Goal: Complete application form

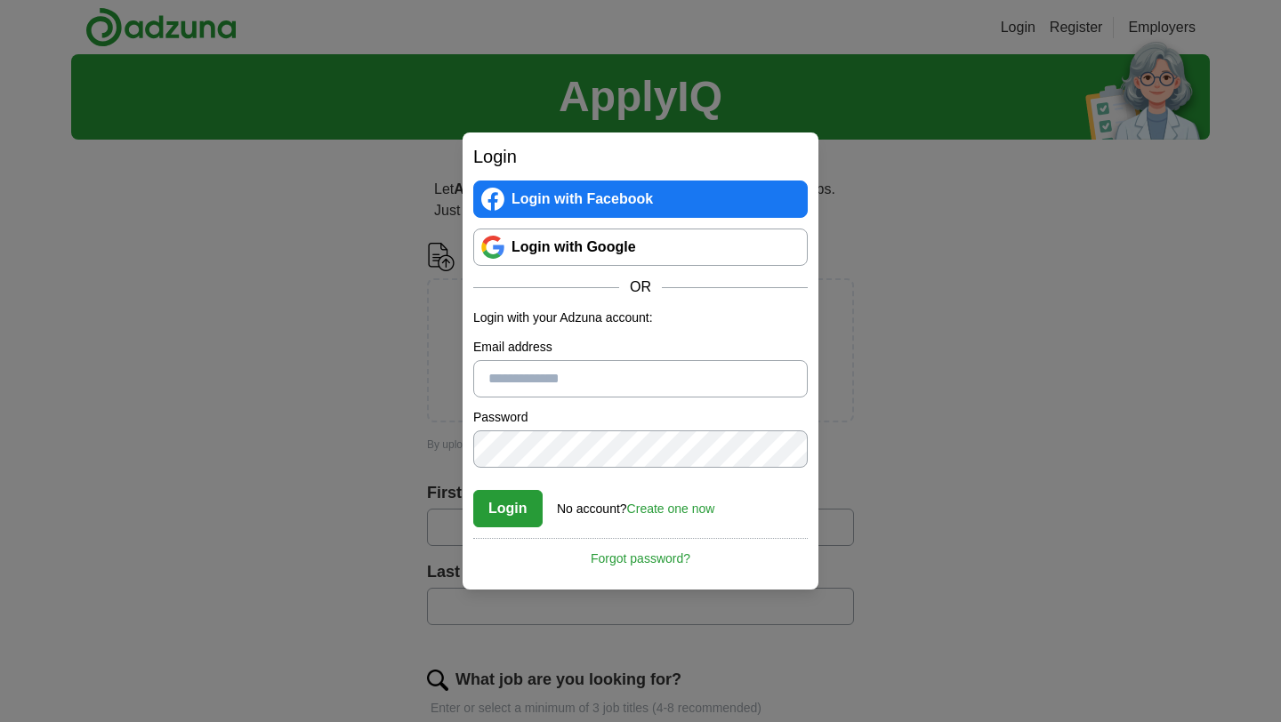
click at [580, 246] on link "Login with Google" at bounding box center [640, 247] width 334 height 37
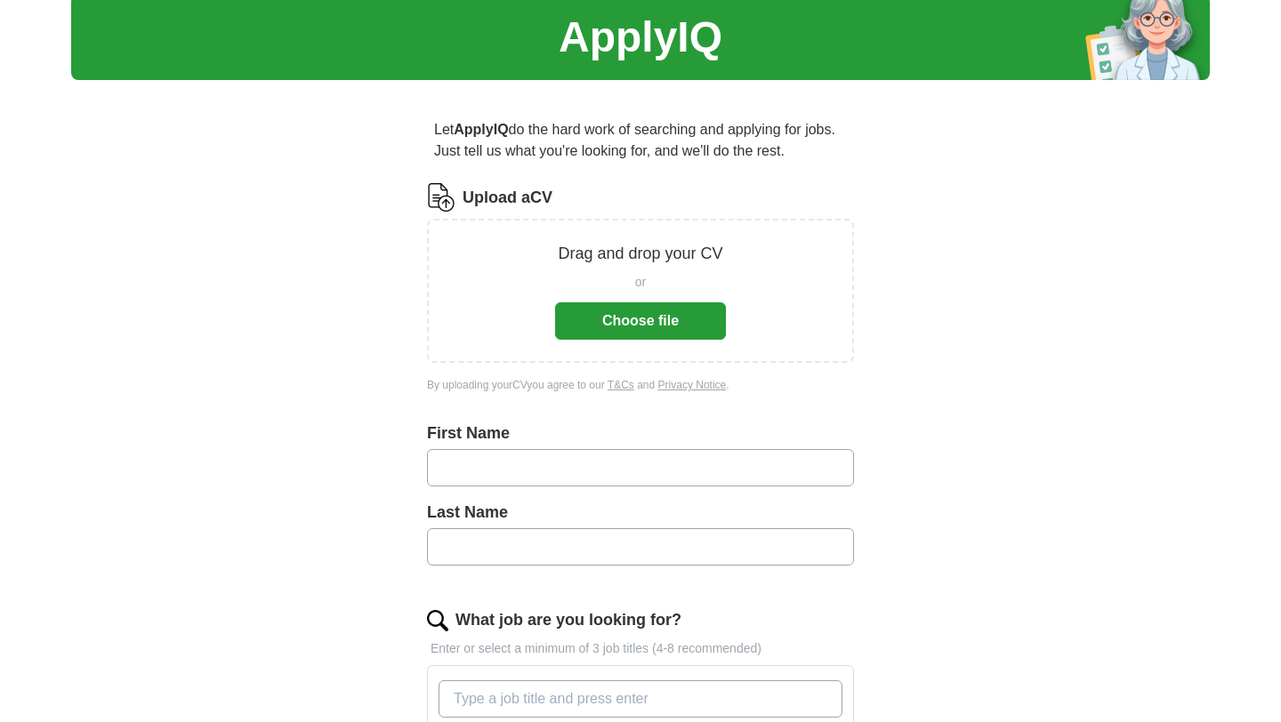
scroll to position [70, 0]
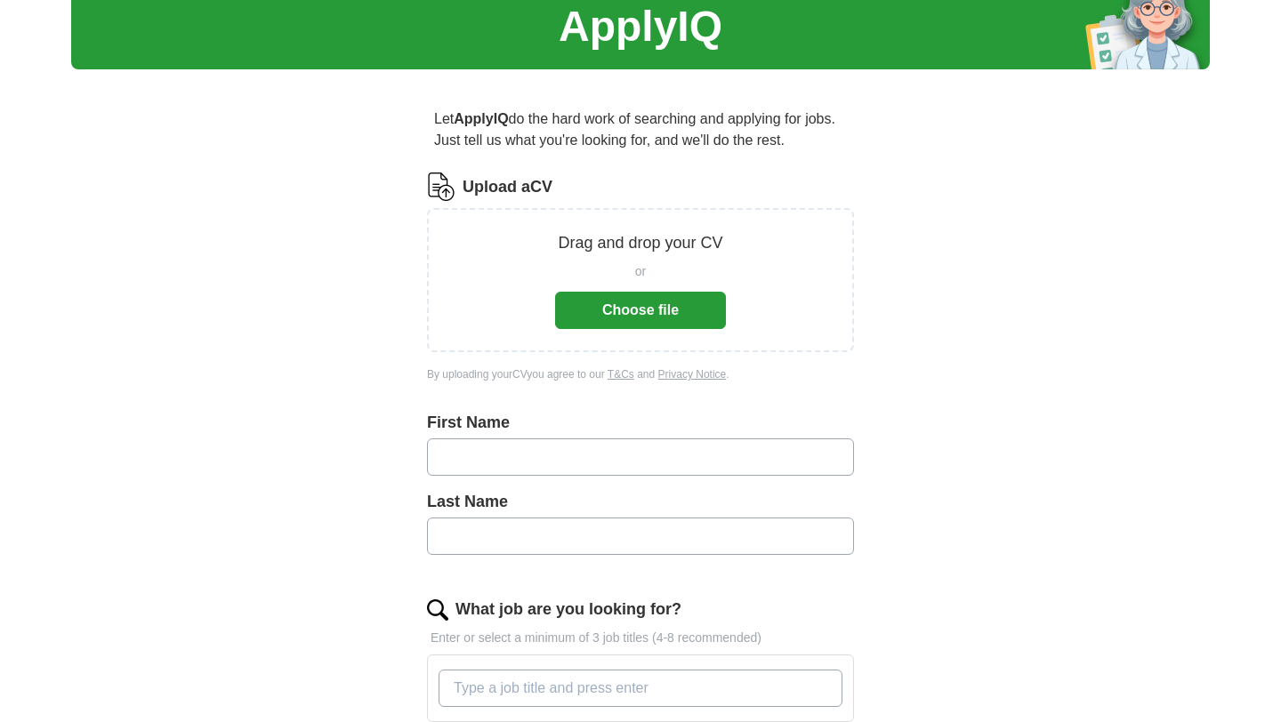
click at [688, 463] on input "text" at bounding box center [640, 456] width 427 height 37
type input "***"
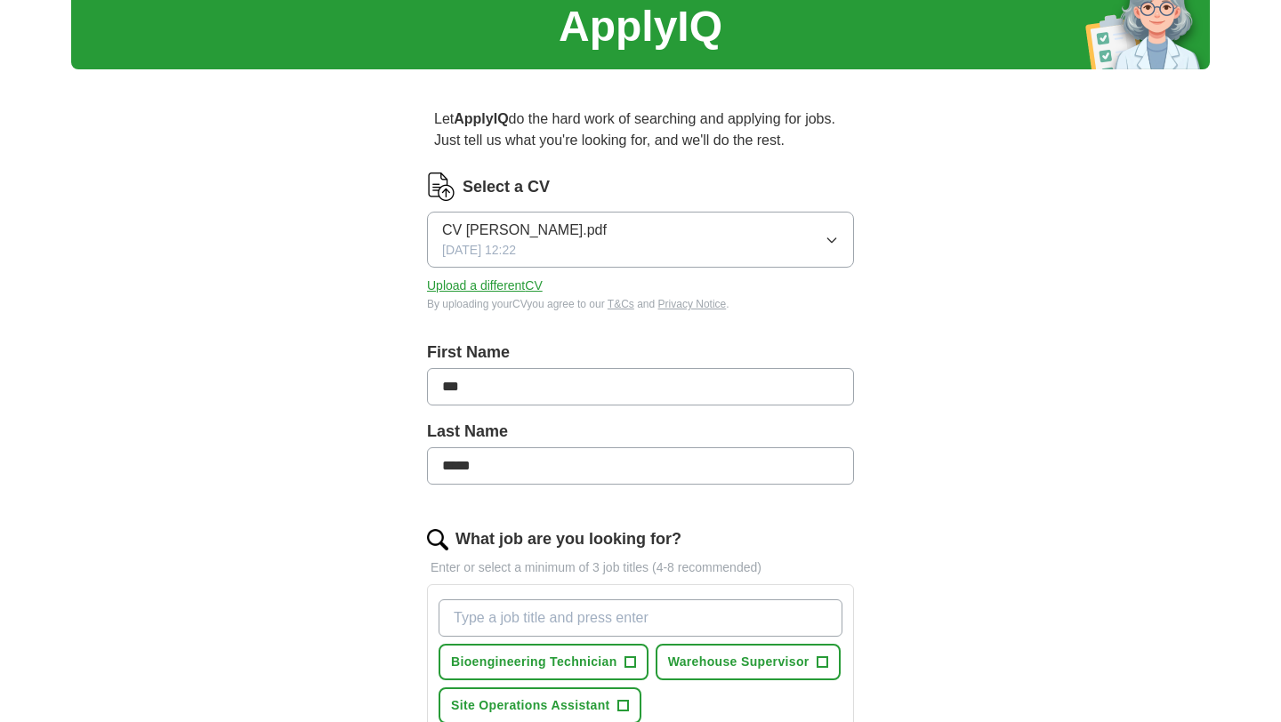
type input "*****"
click at [548, 392] on input "***" at bounding box center [640, 386] width 427 height 37
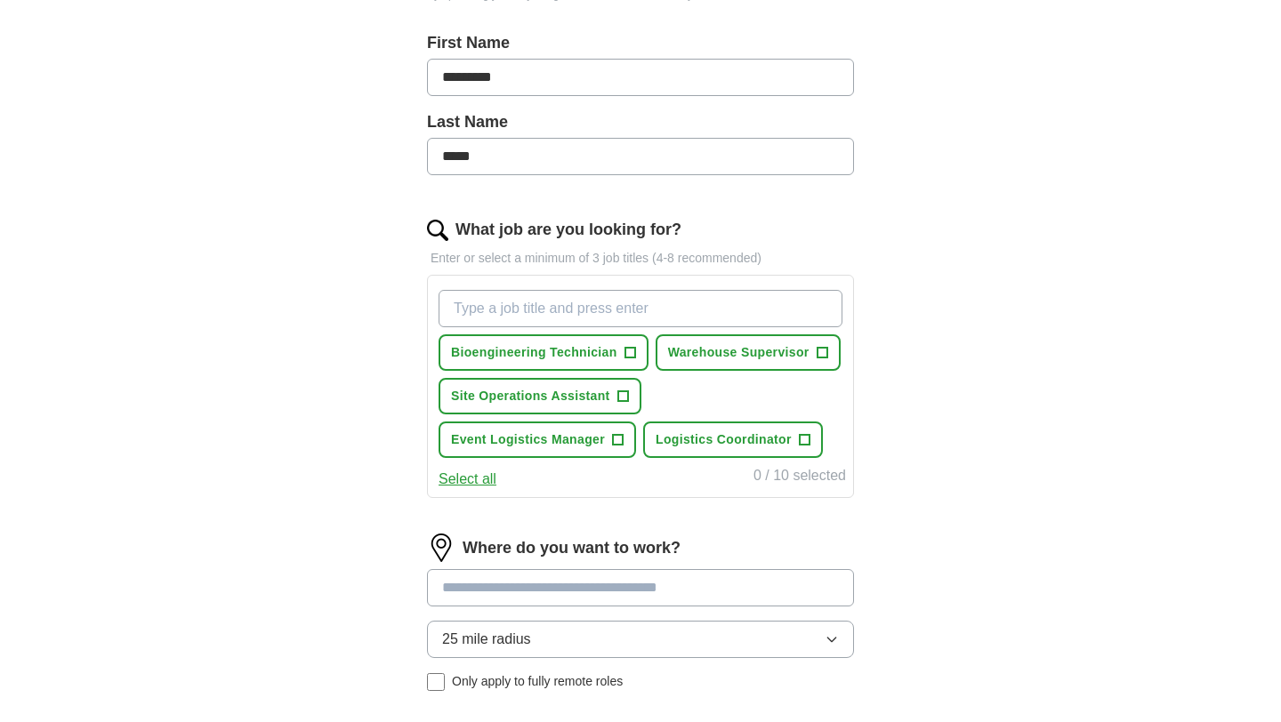
scroll to position [384, 0]
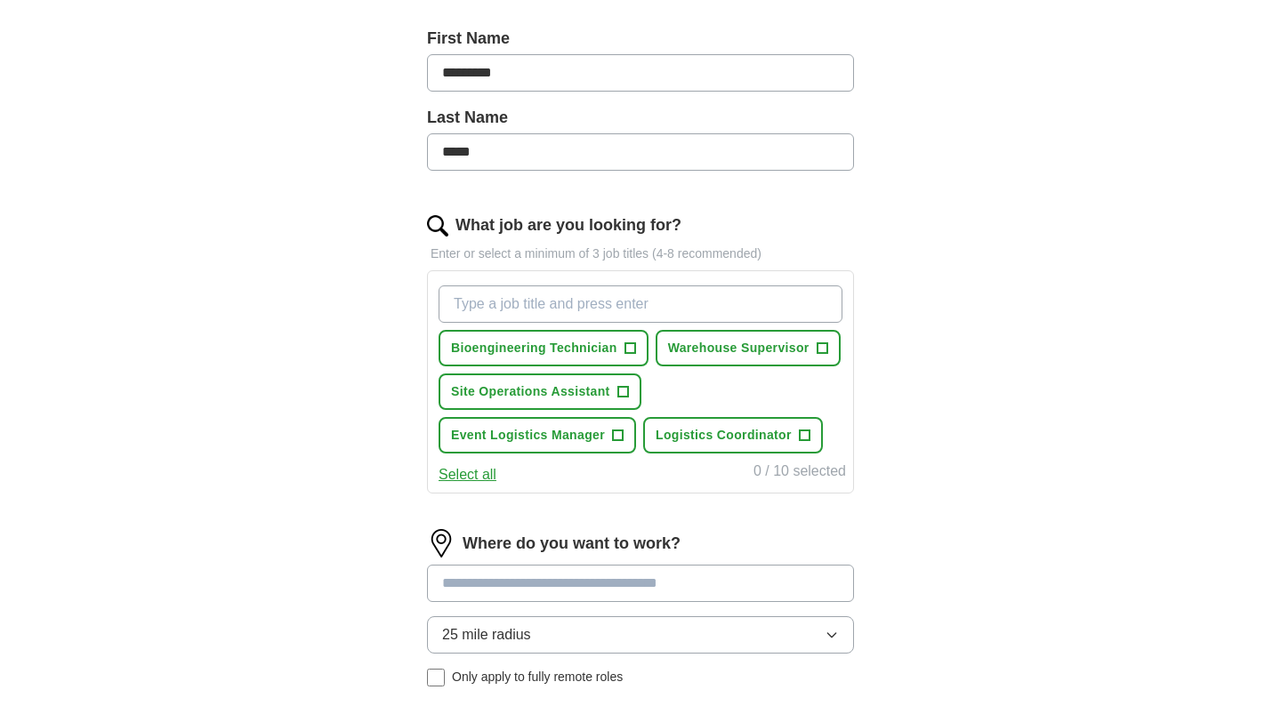
type input "********"
click at [611, 308] on input "What job are you looking for?" at bounding box center [640, 303] width 404 height 37
type input "medical engineer"
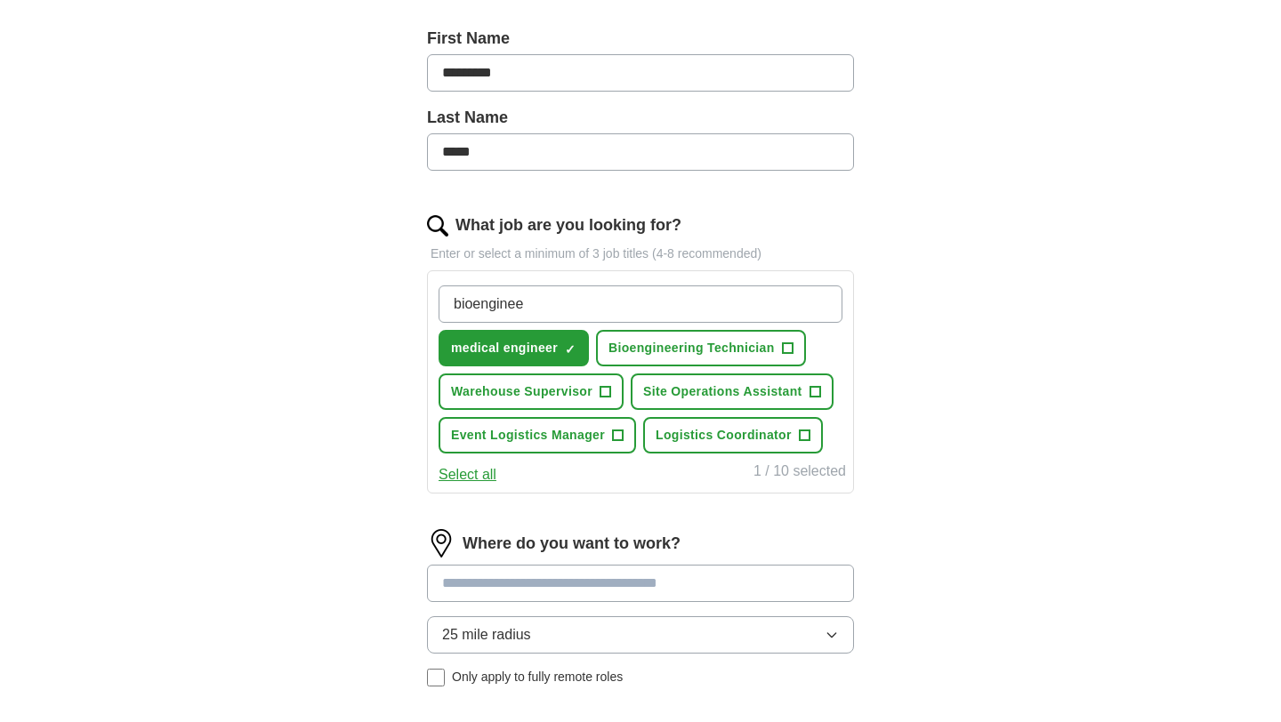
type input "bioengineer"
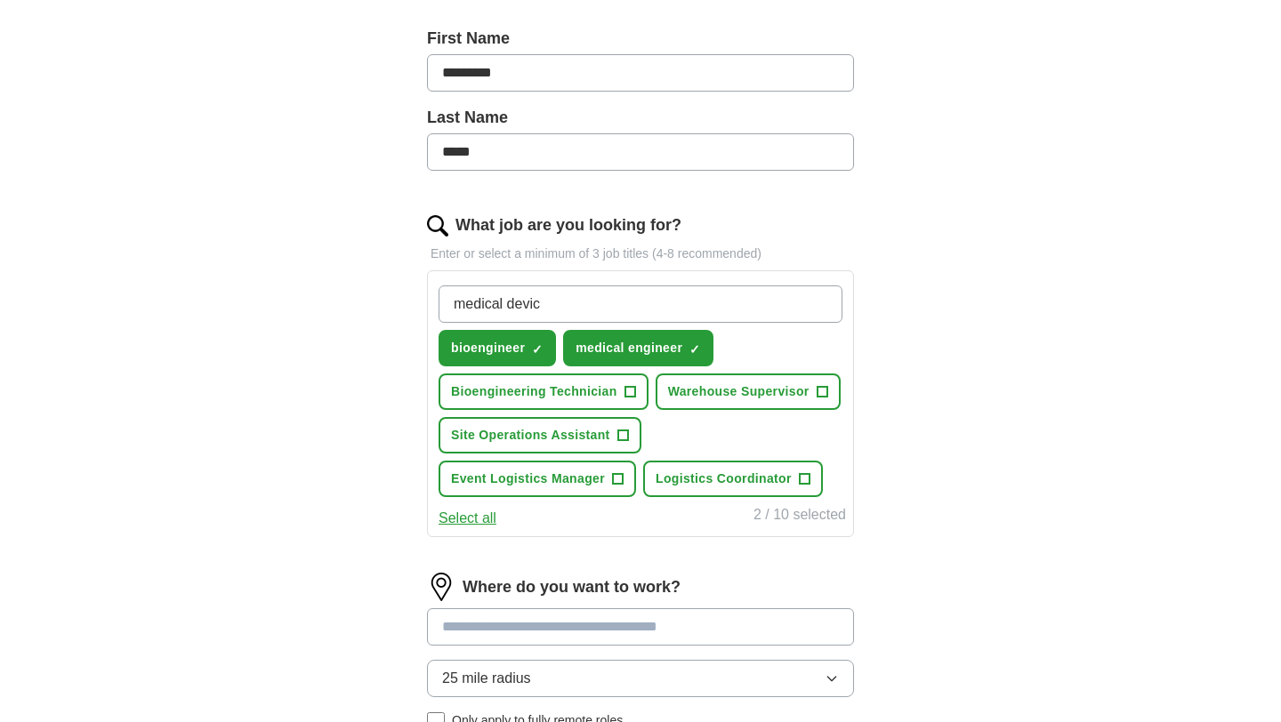
type input "medical device"
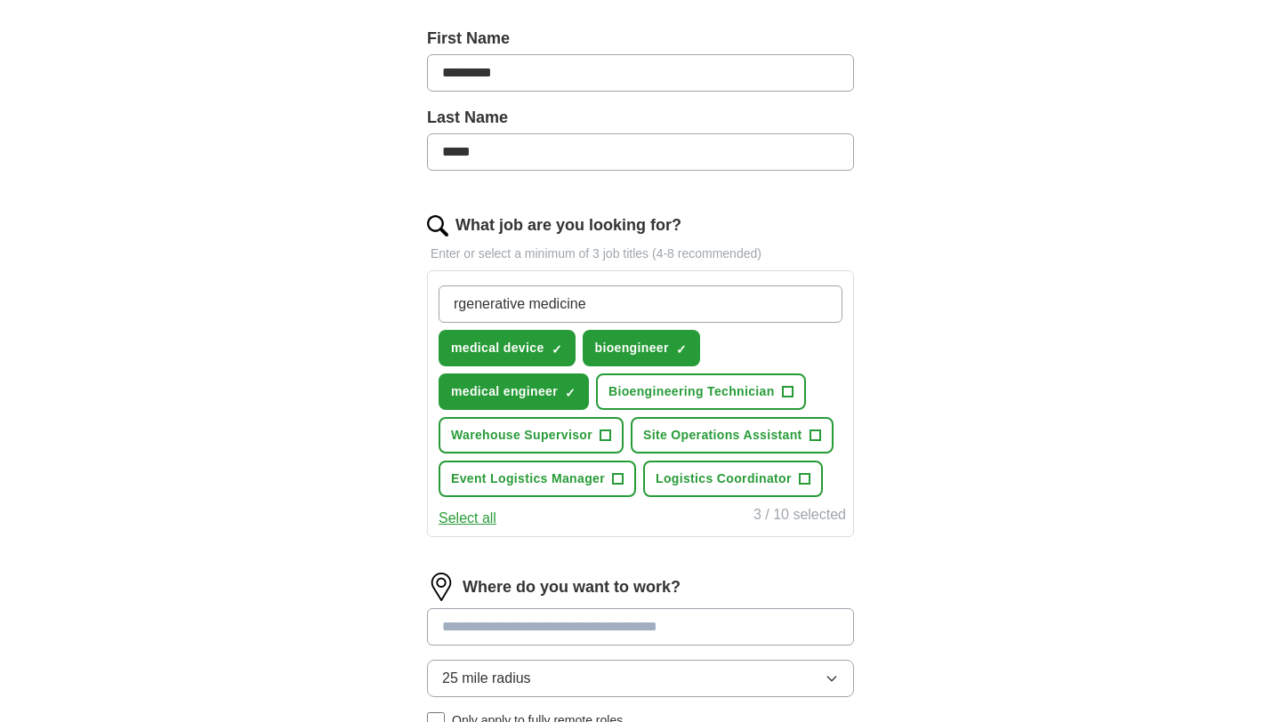
click at [466, 301] on input "rgenerative medicine" at bounding box center [640, 303] width 404 height 37
type input "Regenerative medicine"
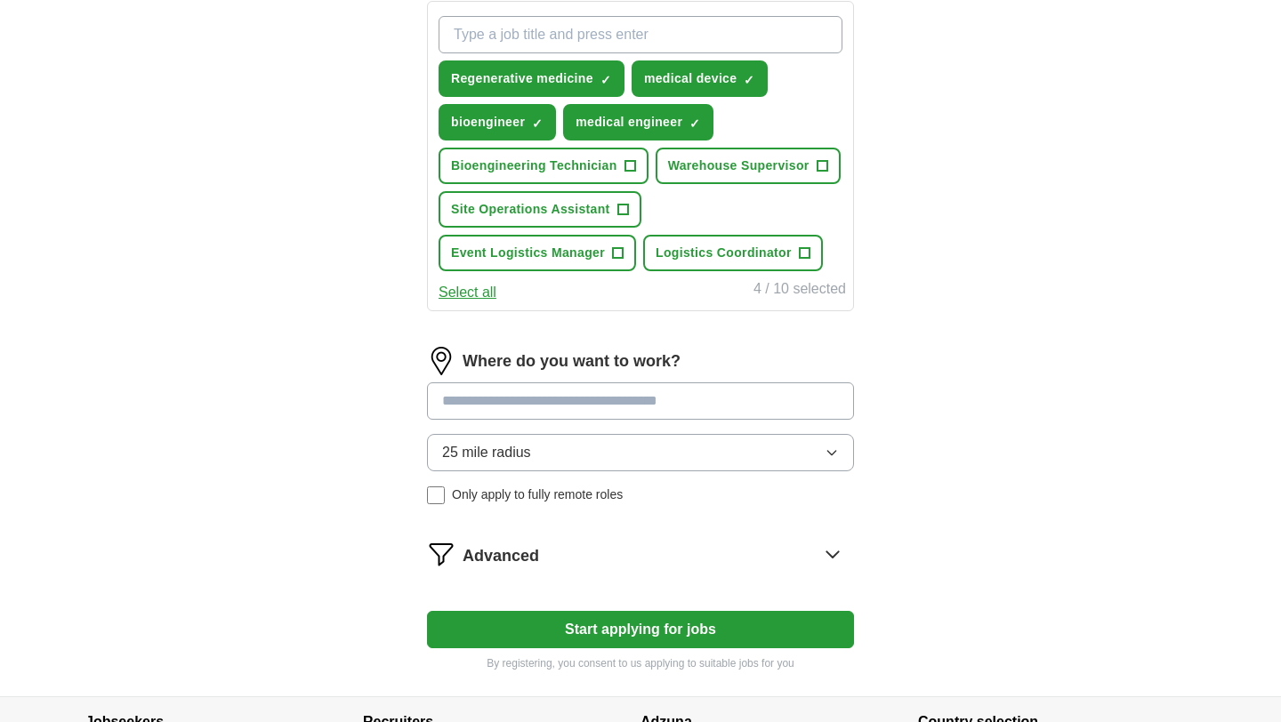
scroll to position [659, 0]
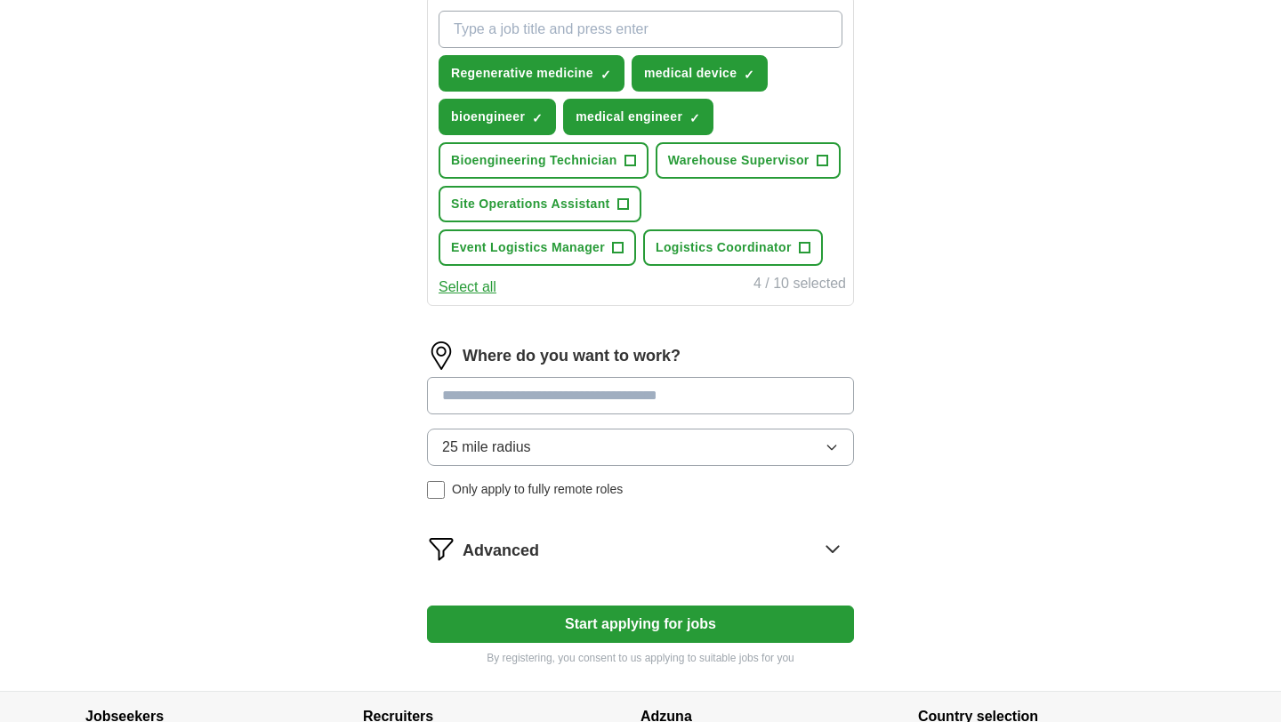
click at [535, 403] on input at bounding box center [640, 395] width 427 height 37
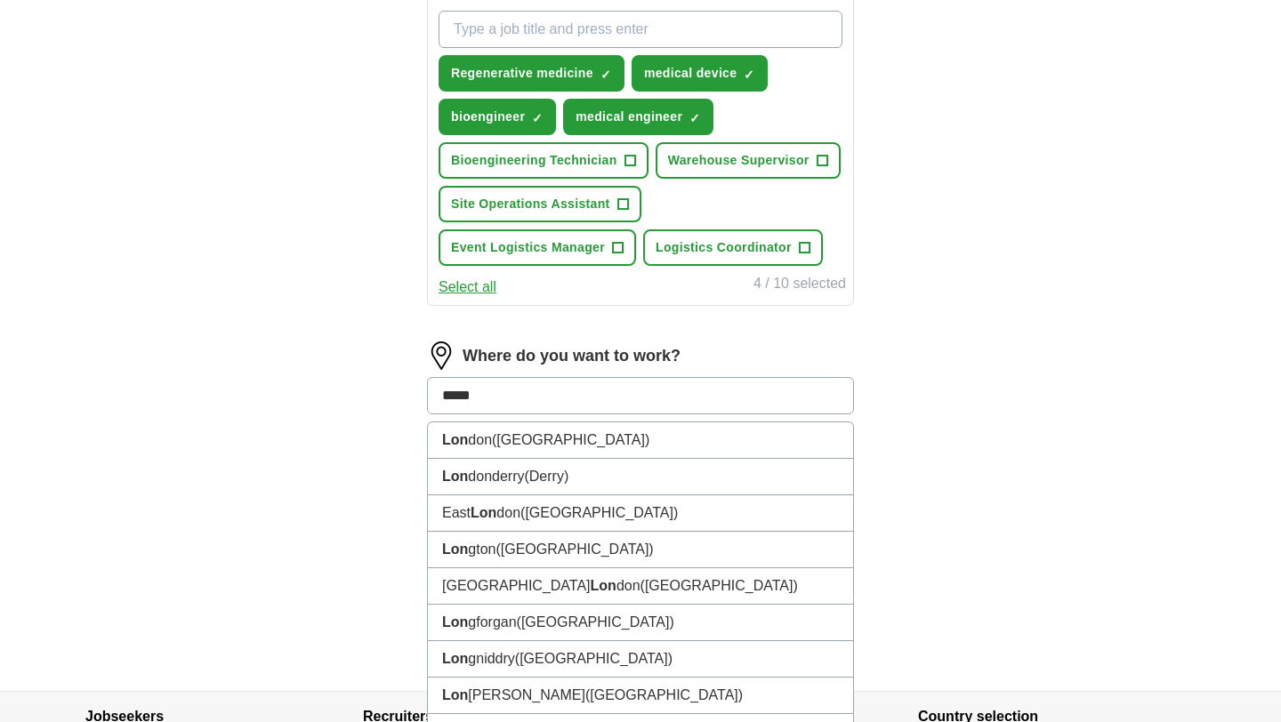
type input "******"
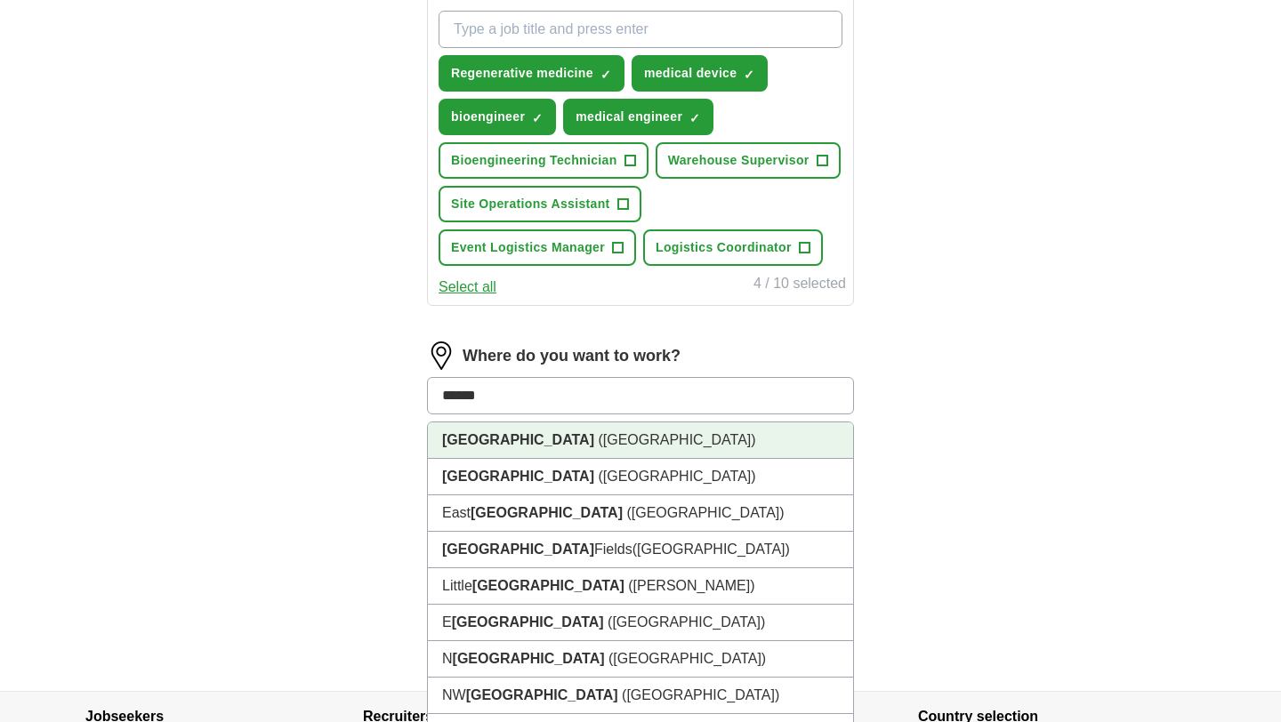
click at [571, 444] on li "London (UK)" at bounding box center [640, 440] width 425 height 36
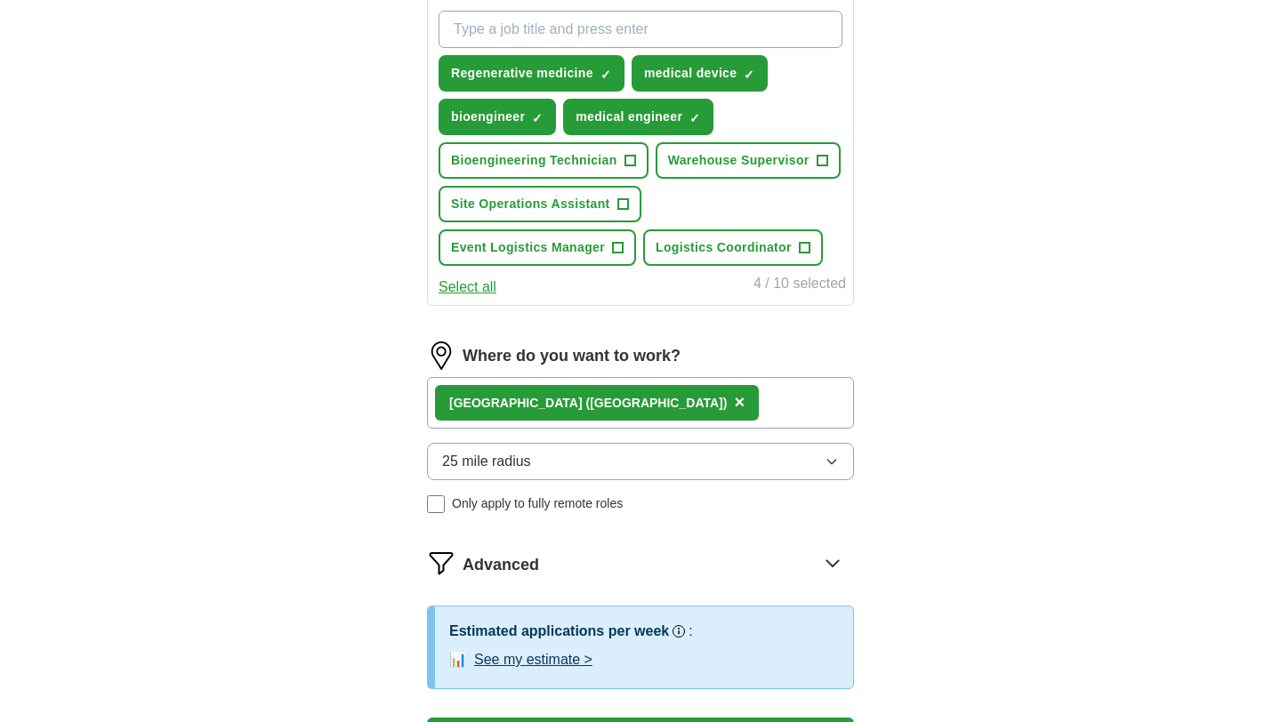
click at [603, 469] on button "25 mile radius" at bounding box center [640, 461] width 427 height 37
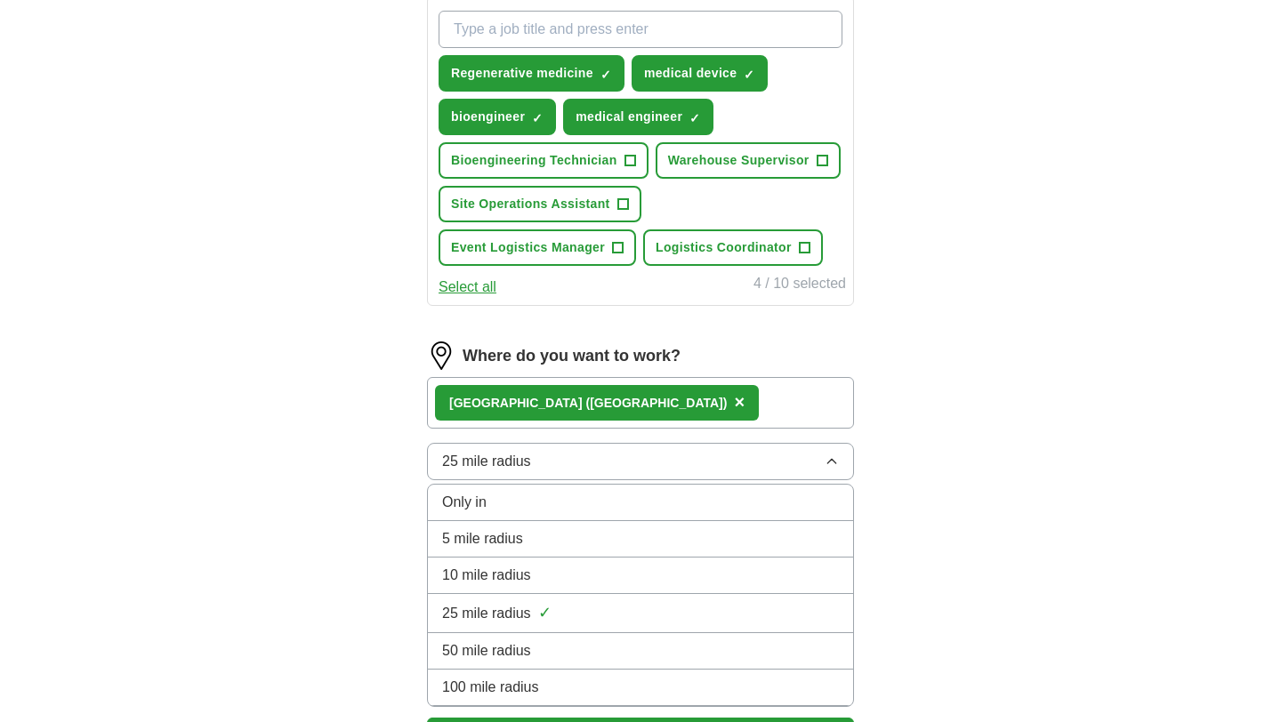
click at [624, 643] on div "50 mile radius" at bounding box center [640, 650] width 397 height 21
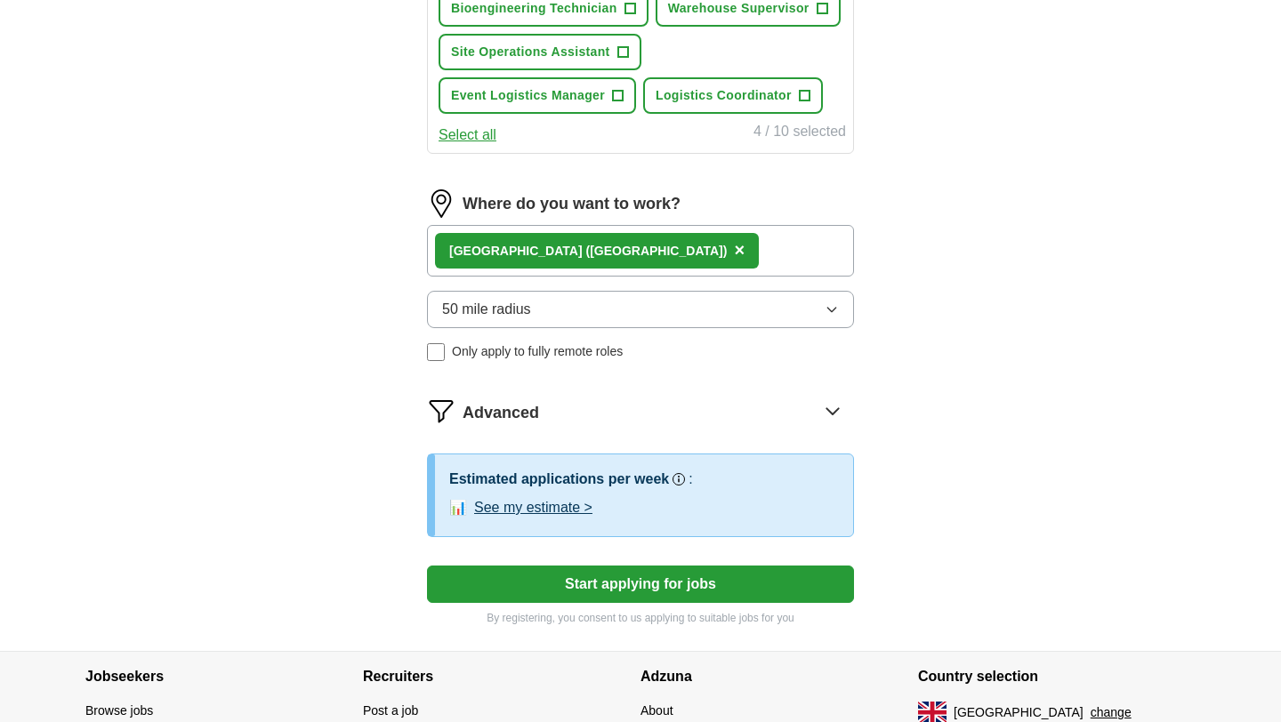
scroll to position [824, 0]
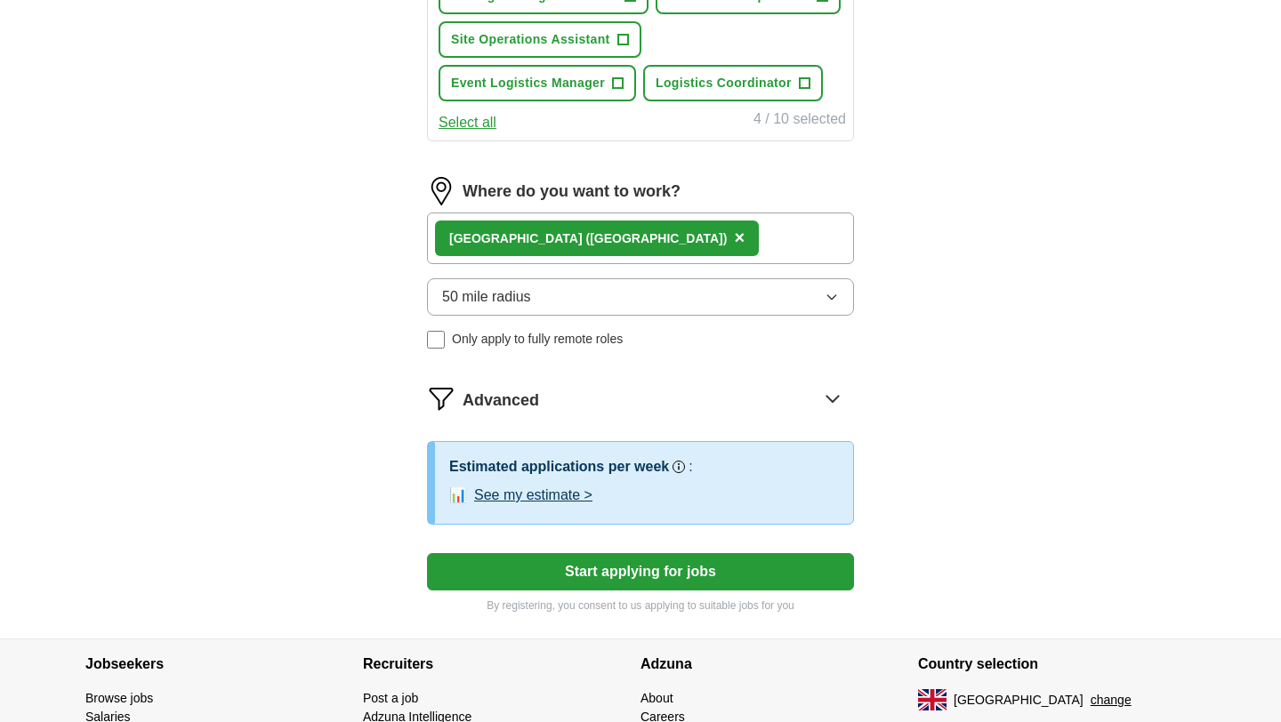
click at [599, 563] on button "Start applying for jobs" at bounding box center [640, 571] width 427 height 37
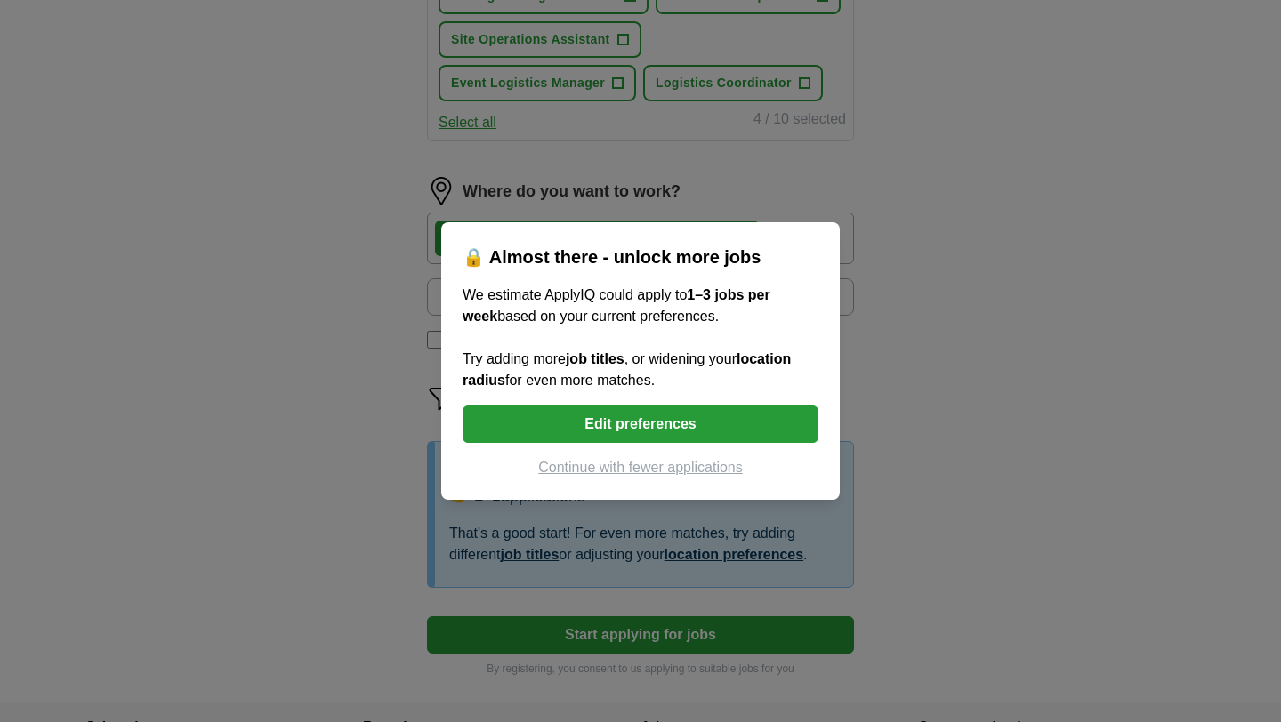
click at [640, 424] on button "Edit preferences" at bounding box center [640, 424] width 356 height 37
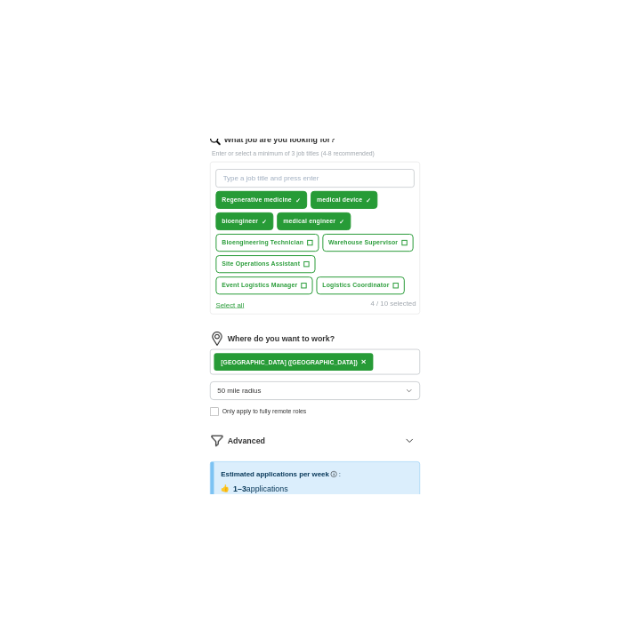
scroll to position [599, 0]
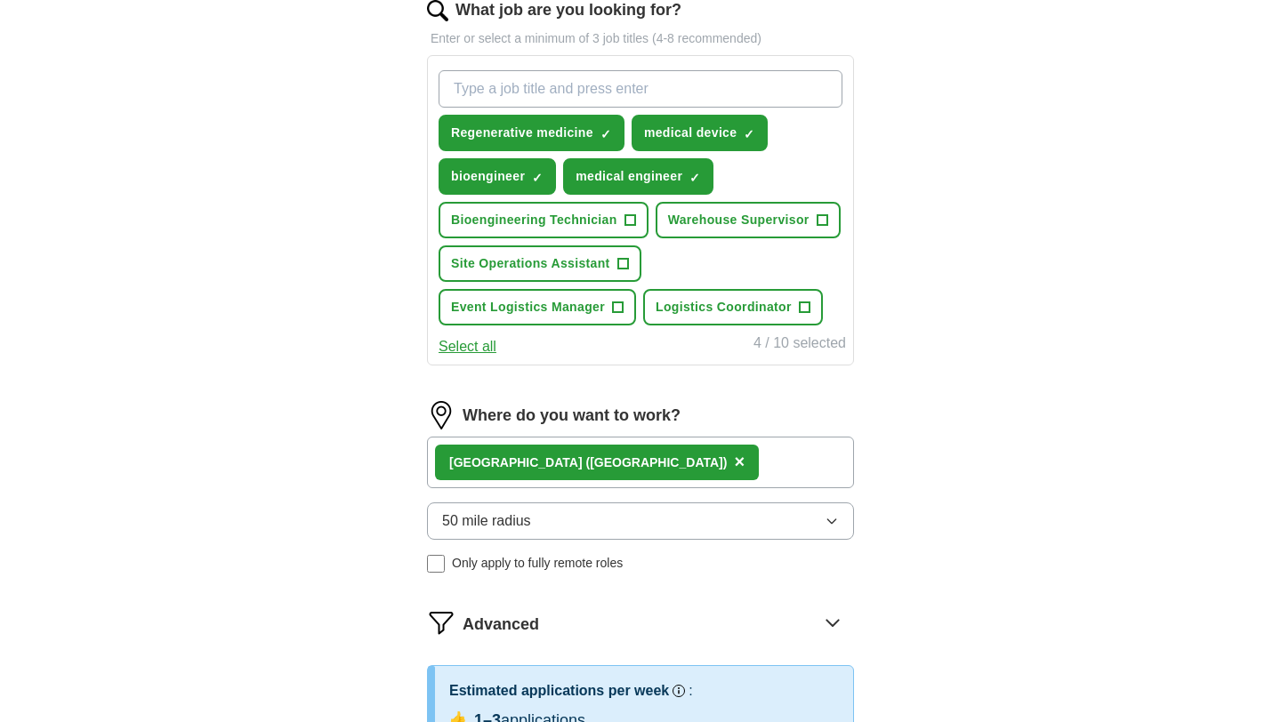
click at [634, 92] on input "What job are you looking for?" at bounding box center [640, 88] width 404 height 37
type input "biomedical device engineer"
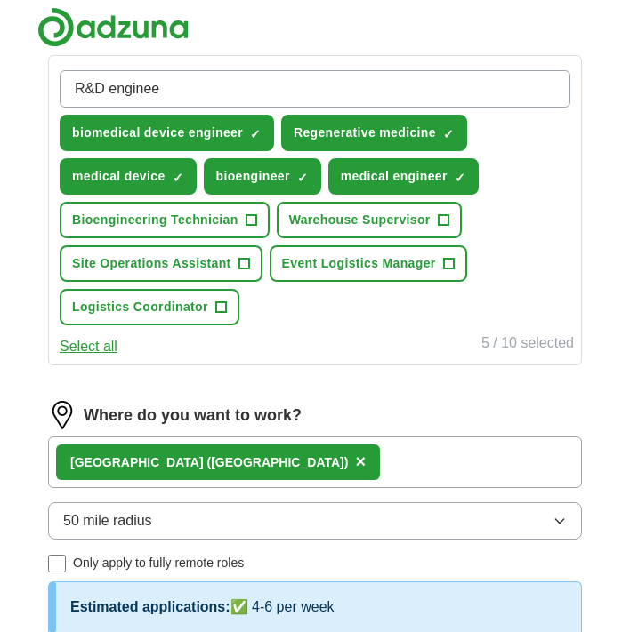
type input "R&D engineer"
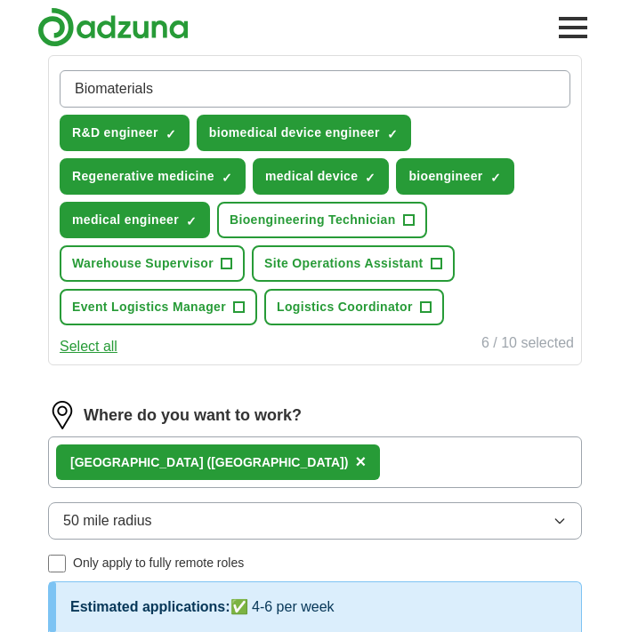
type input "Biomaterials"
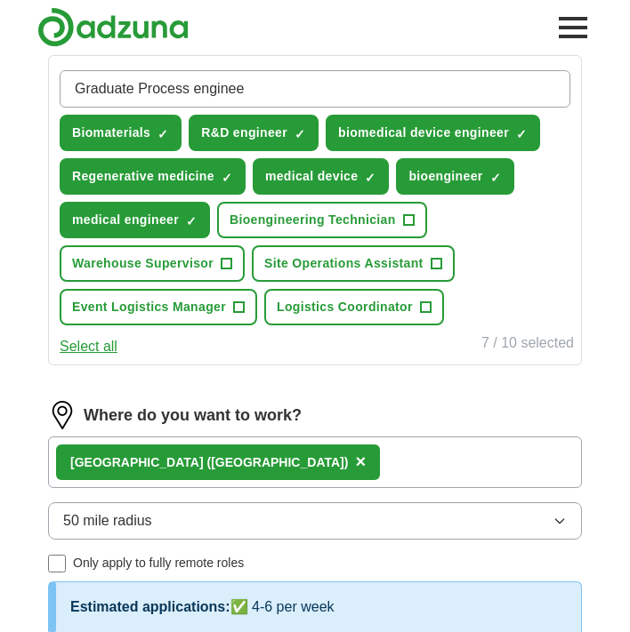
type input "Graduate Process engineer"
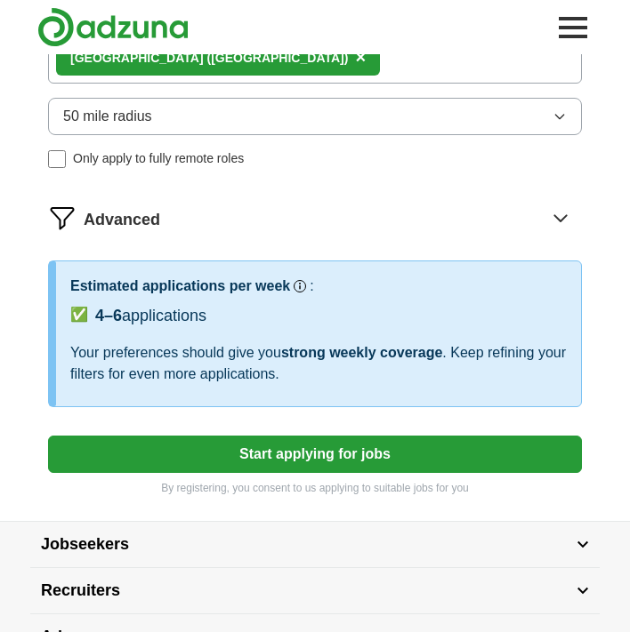
scroll to position [1063, 0]
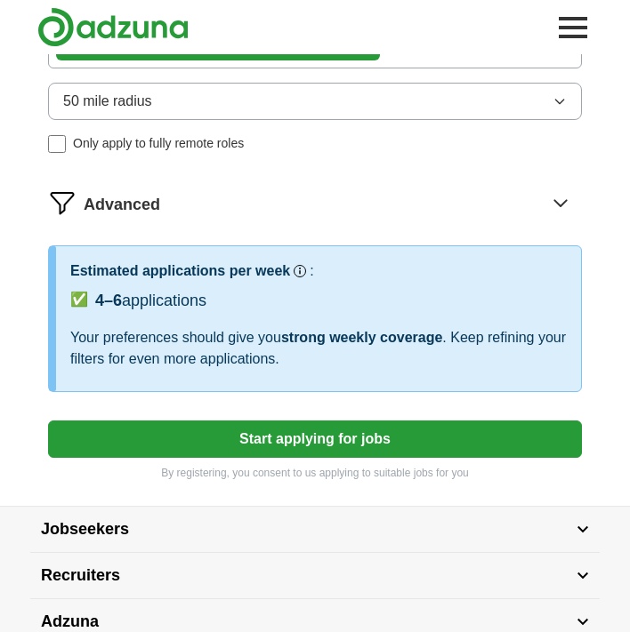
click at [221, 444] on button "Start applying for jobs" at bounding box center [315, 439] width 534 height 37
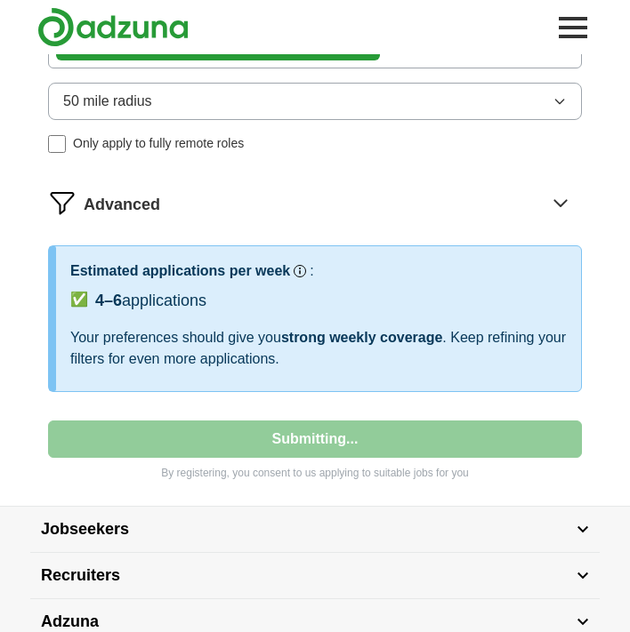
select select "**"
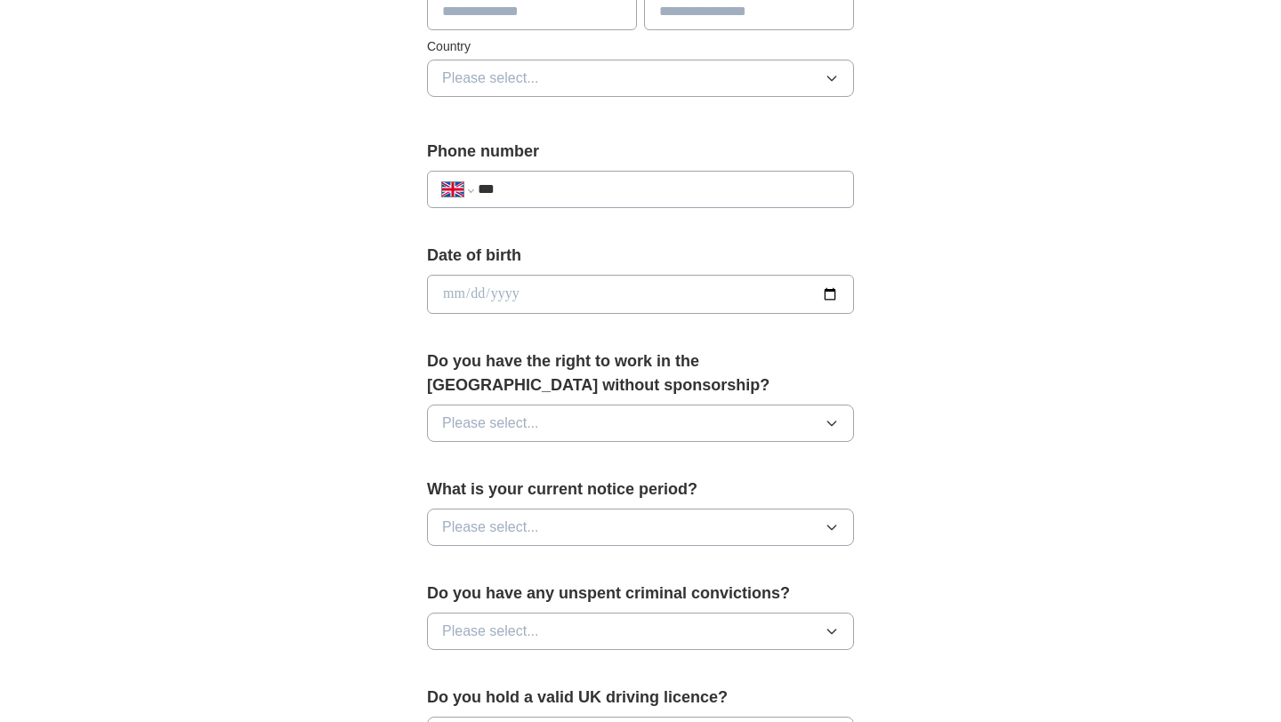
scroll to position [615, 0]
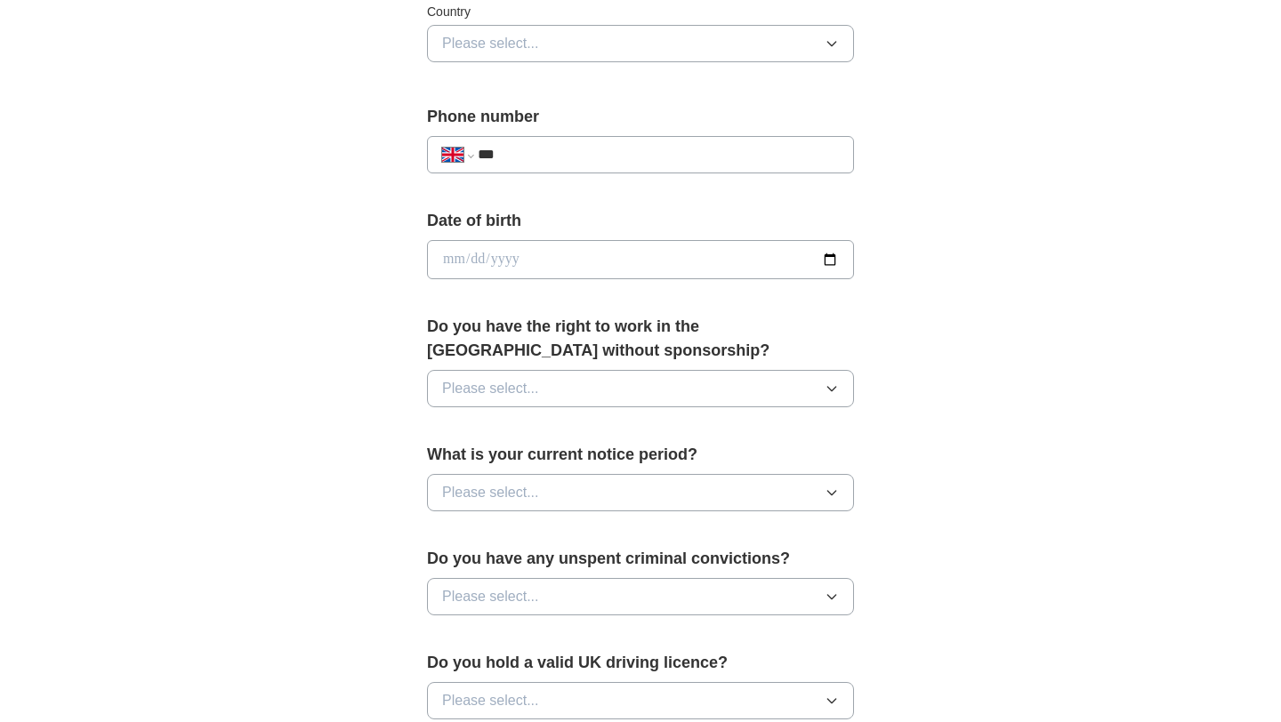
click at [491, 258] on input "date" at bounding box center [640, 259] width 427 height 39
click at [449, 258] on input "date" at bounding box center [640, 259] width 427 height 39
type input "**********"
click at [561, 394] on button "Please select..." at bounding box center [640, 388] width 427 height 37
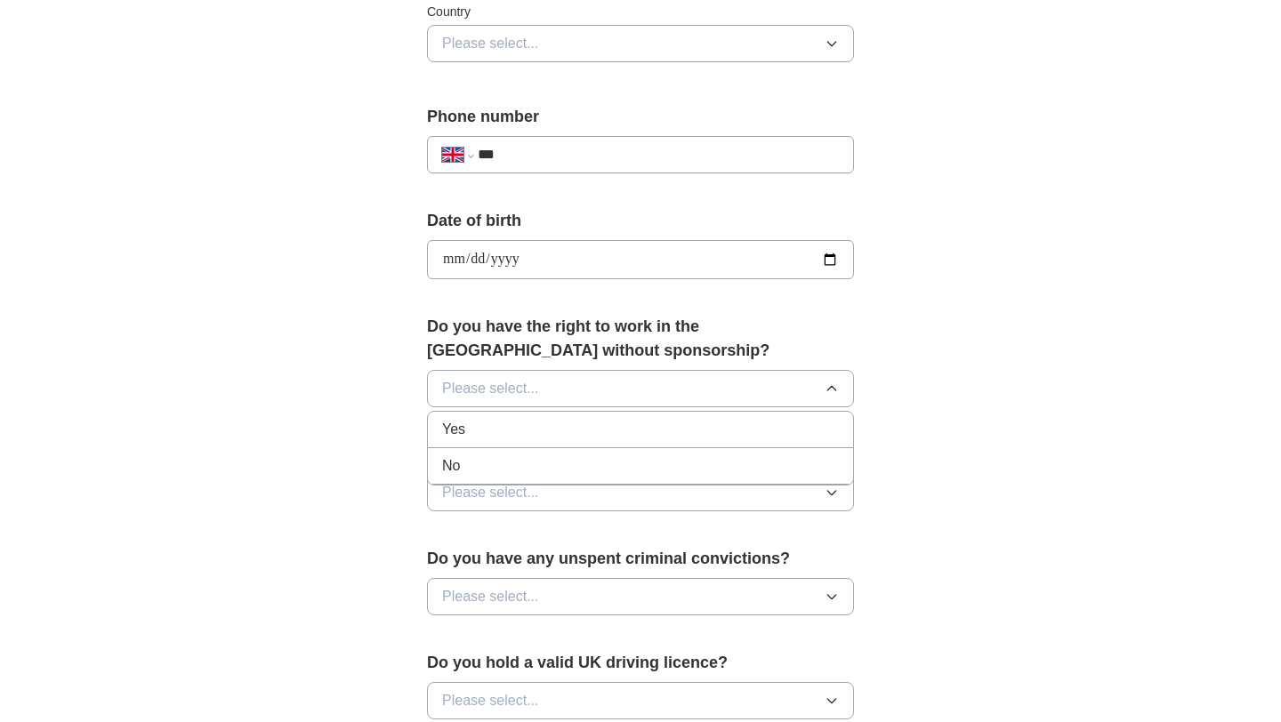
click at [555, 422] on div "Yes" at bounding box center [640, 429] width 397 height 21
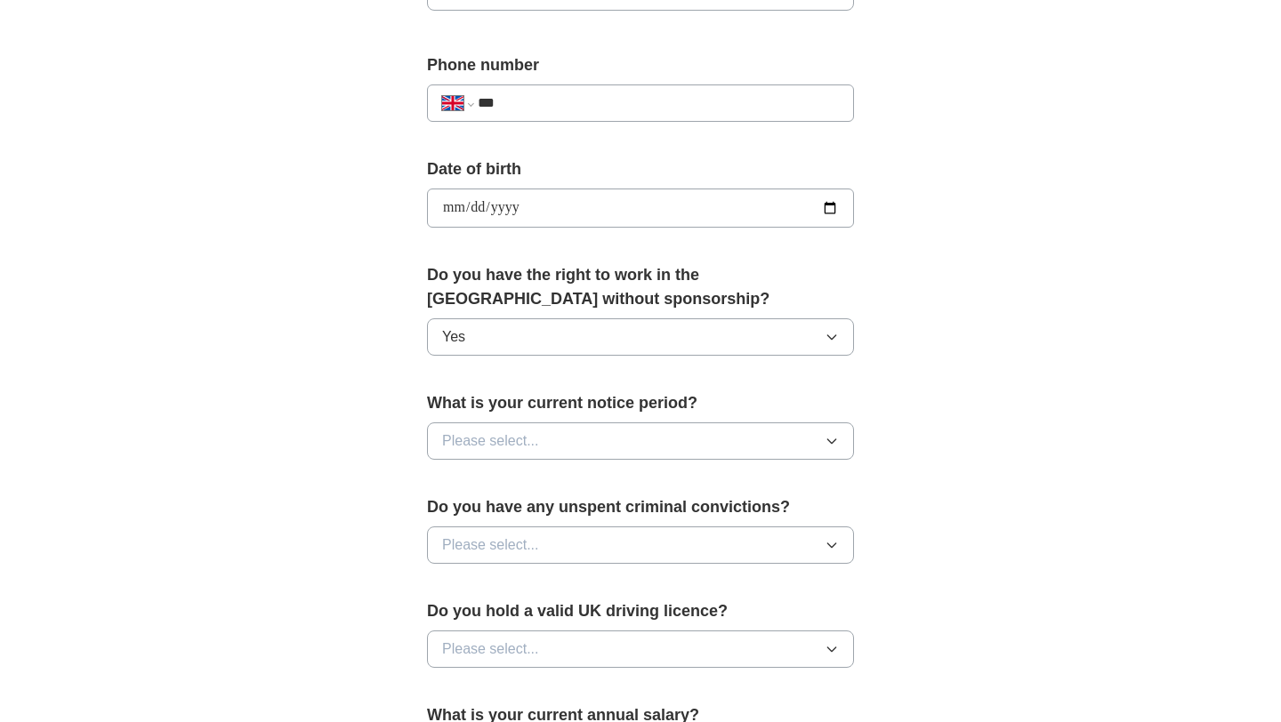
scroll to position [679, 0]
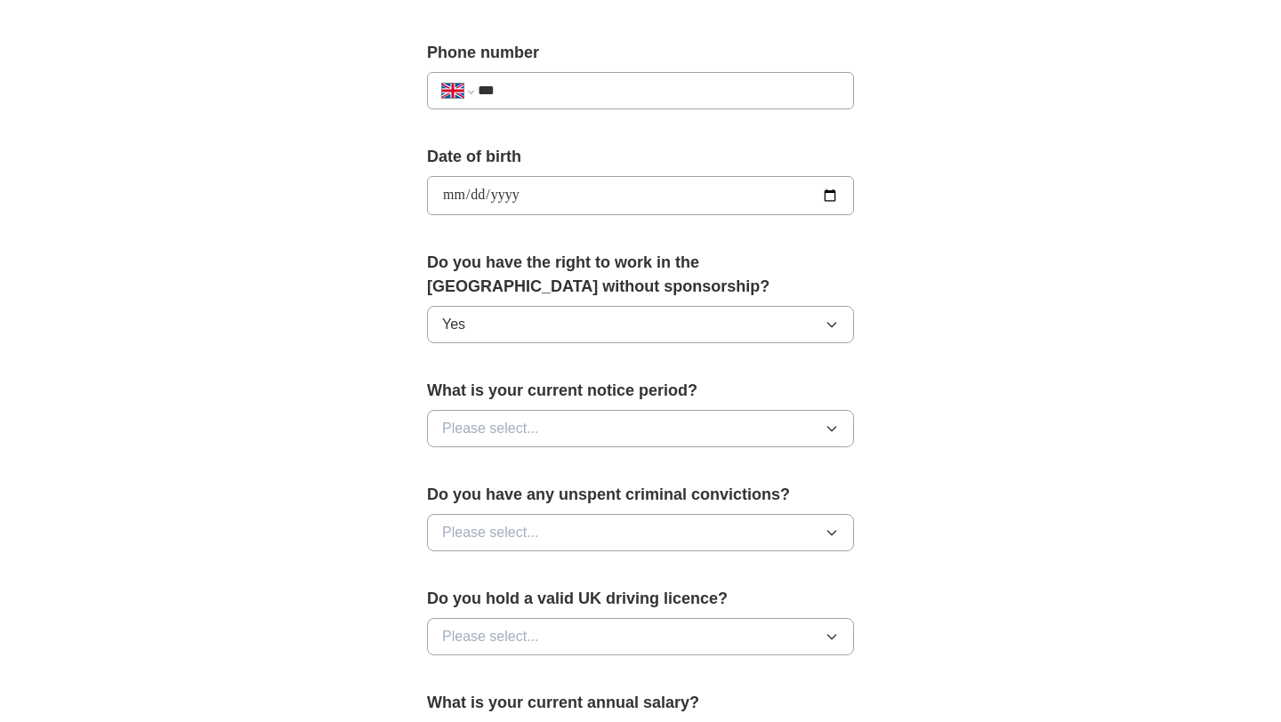
click at [555, 422] on button "Please select..." at bounding box center [640, 428] width 427 height 37
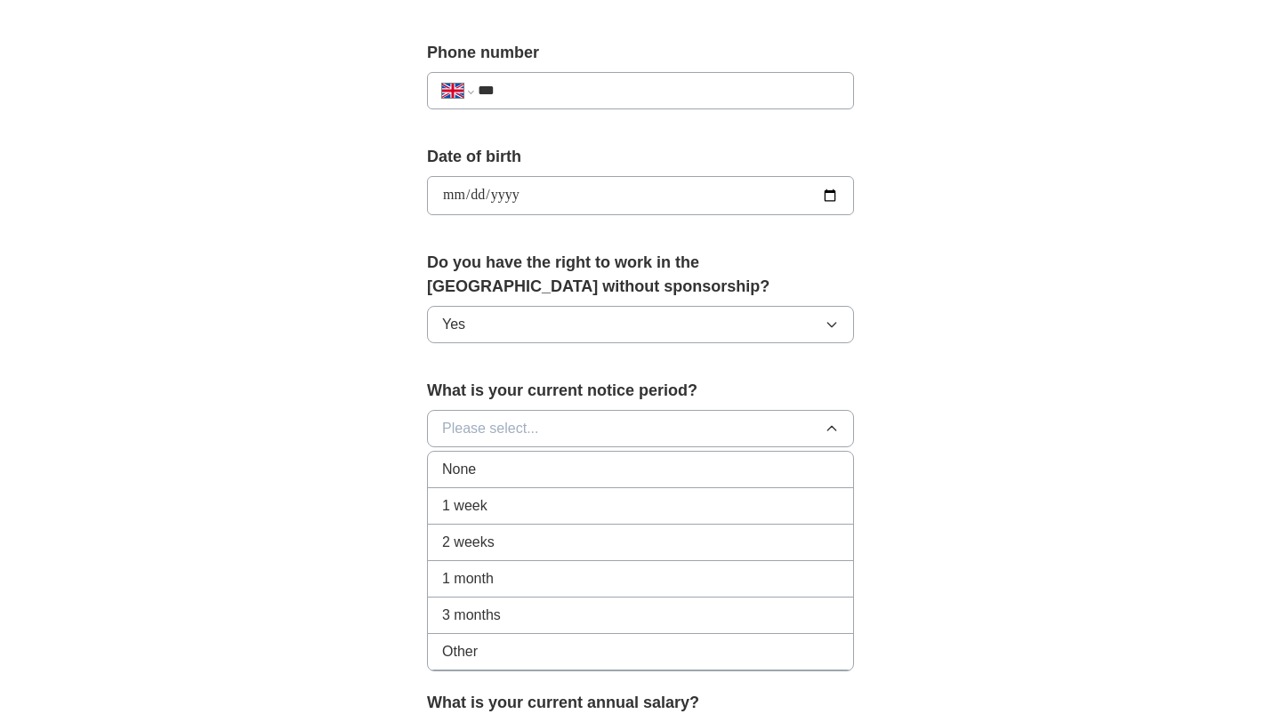
click at [544, 462] on div "None" at bounding box center [640, 469] width 397 height 21
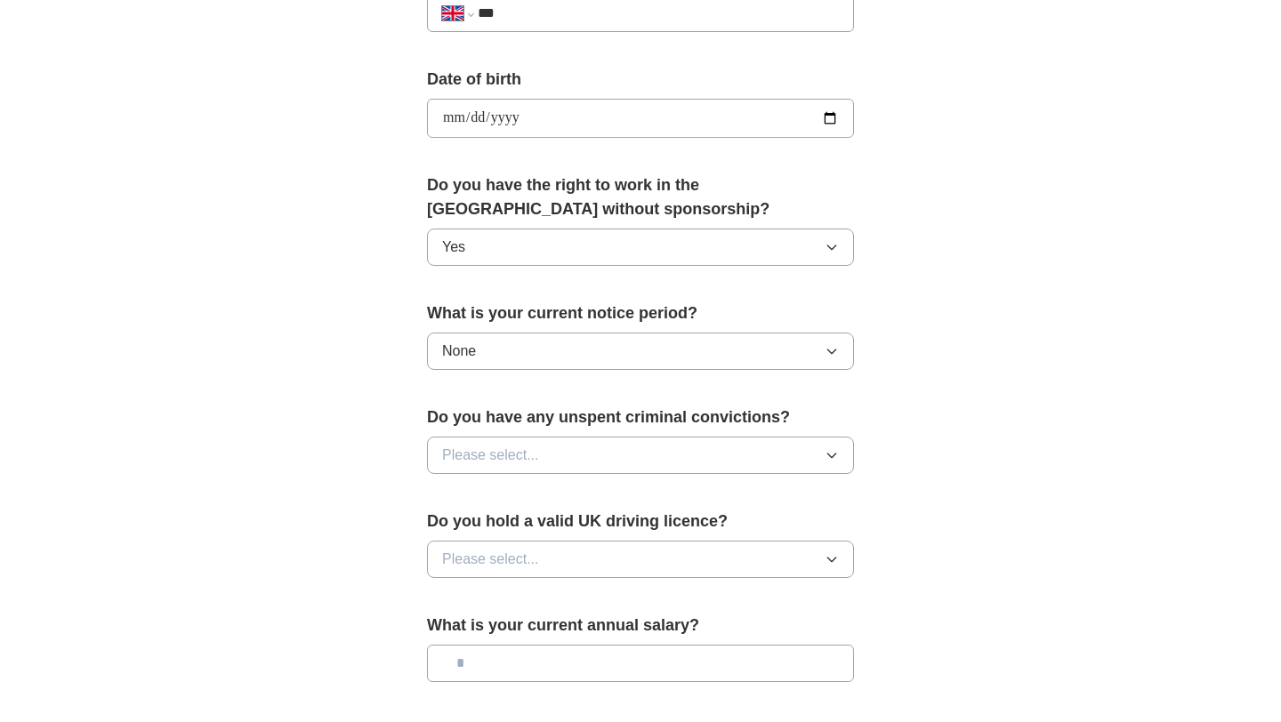
scroll to position [777, 0]
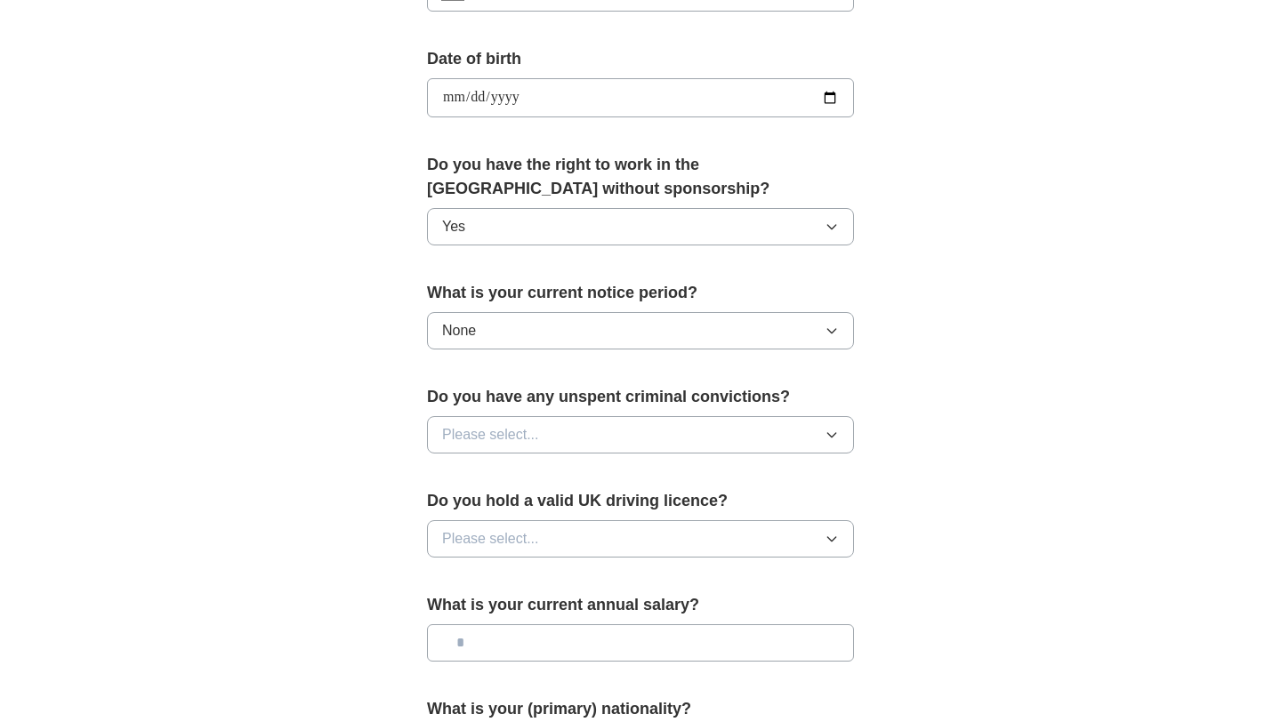
click at [549, 426] on button "Please select..." at bounding box center [640, 434] width 427 height 37
click at [526, 330] on button "None" at bounding box center [640, 330] width 427 height 37
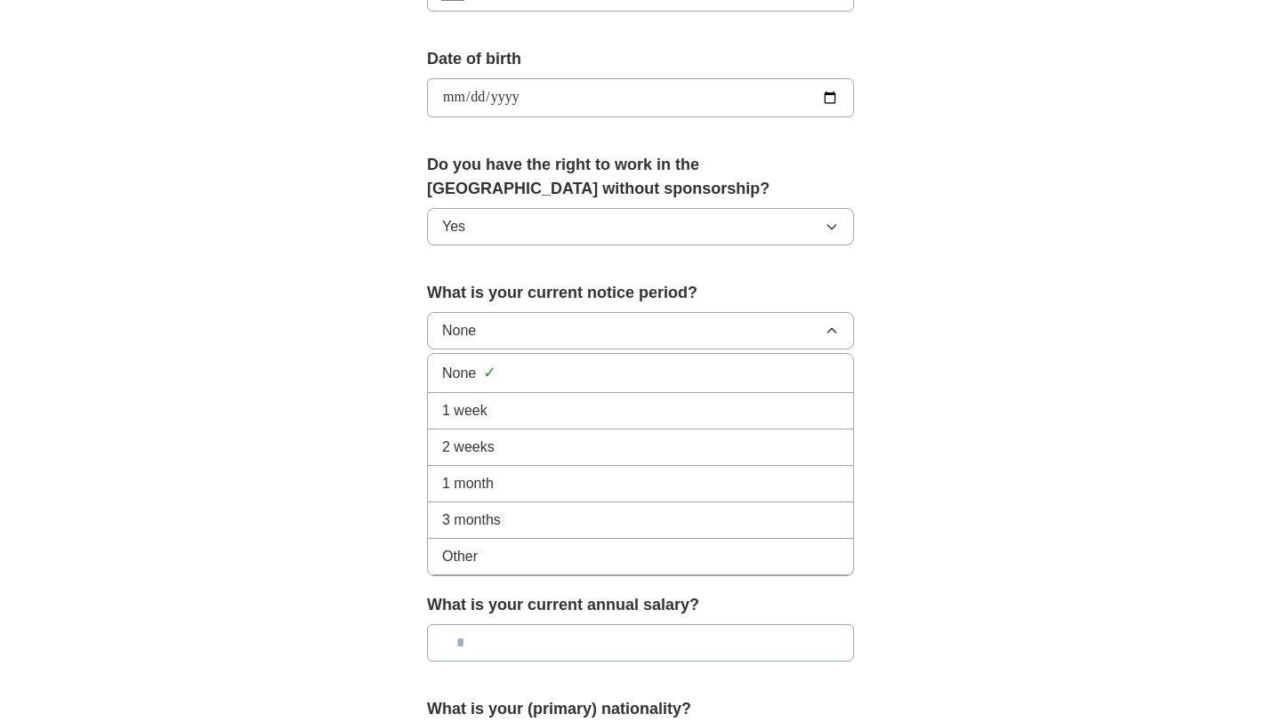
click at [523, 450] on div "2 weeks" at bounding box center [640, 447] width 397 height 21
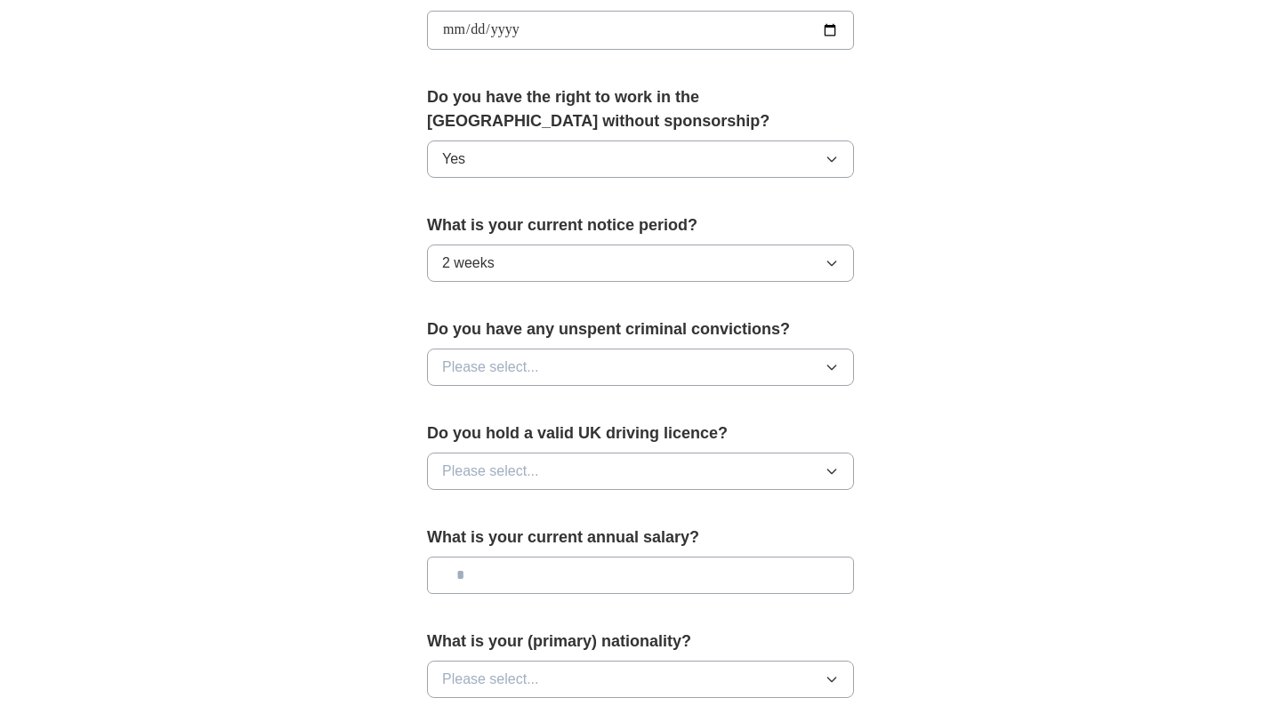
scroll to position [851, 0]
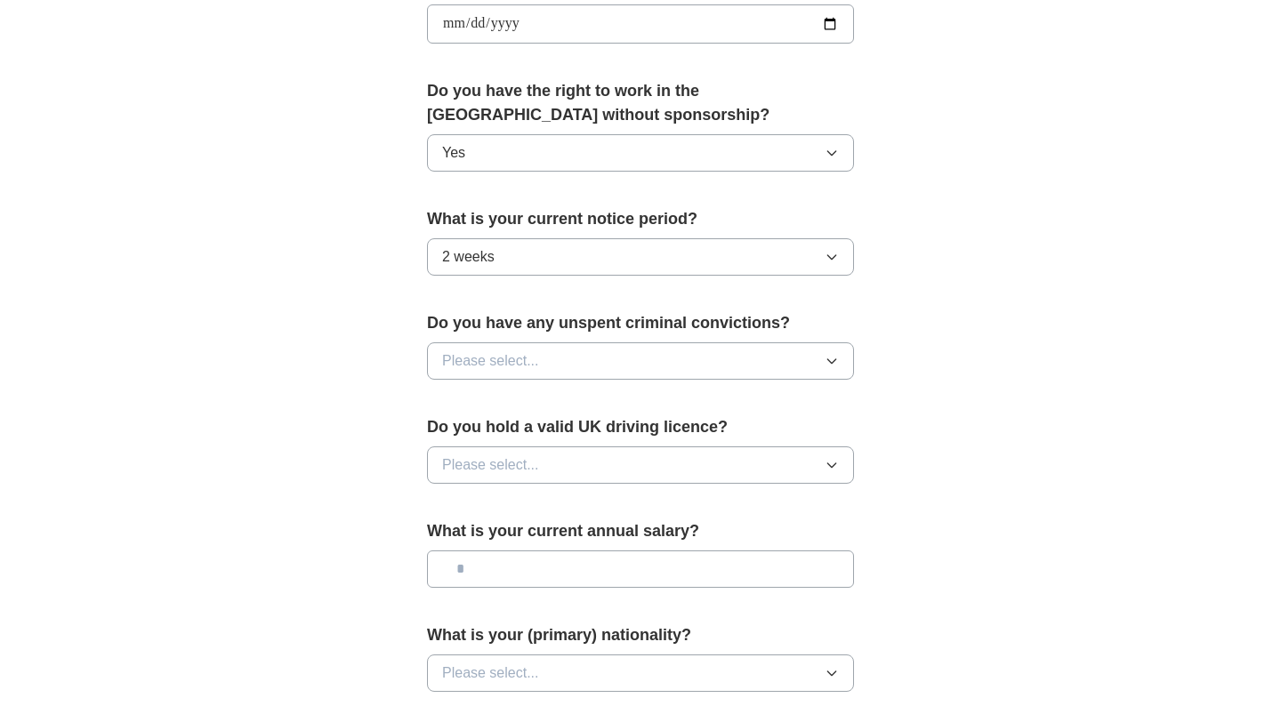
click at [540, 357] on button "Please select..." at bounding box center [640, 360] width 427 height 37
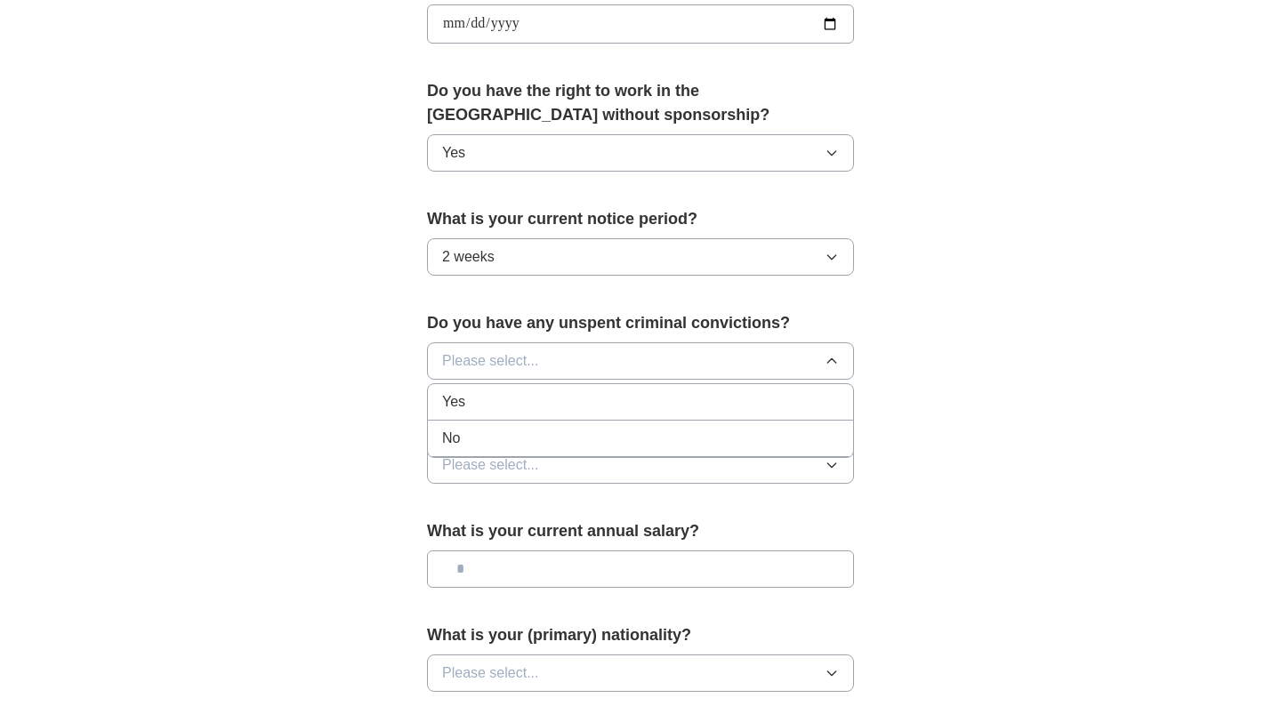
click at [529, 431] on div "No" at bounding box center [640, 438] width 397 height 21
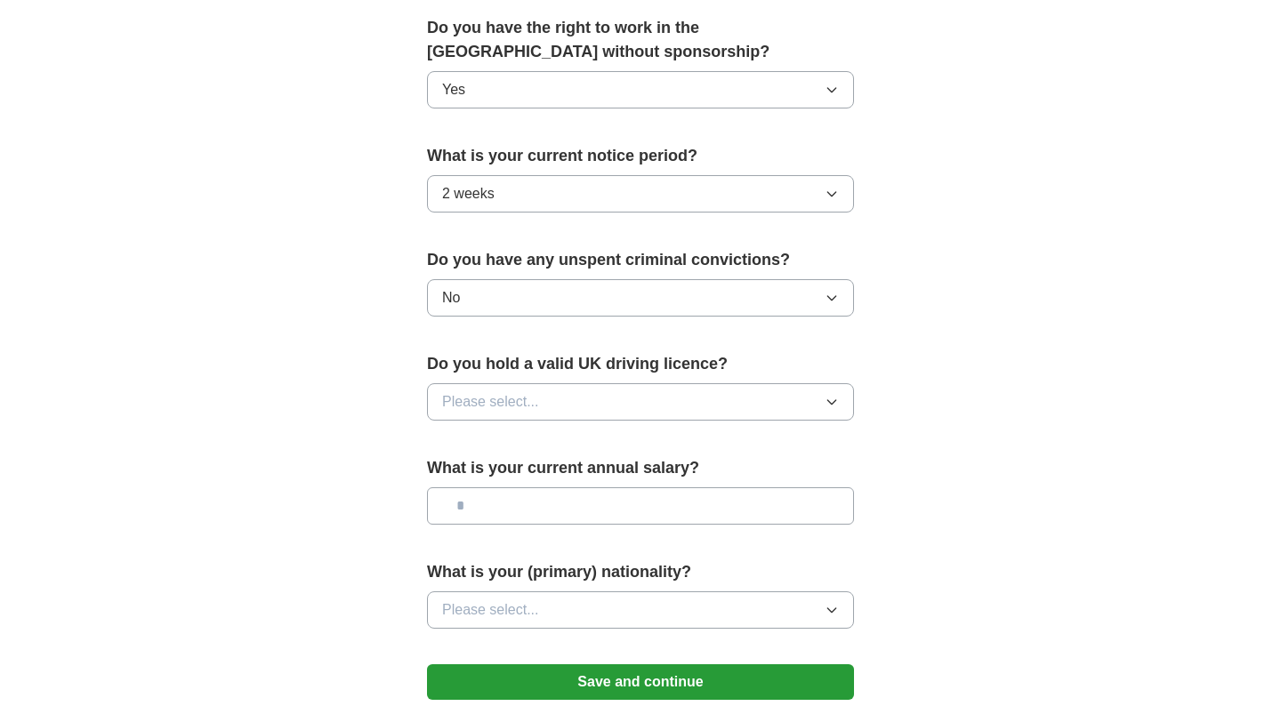
scroll to position [915, 0]
click at [526, 410] on span "Please select..." at bounding box center [490, 400] width 97 height 21
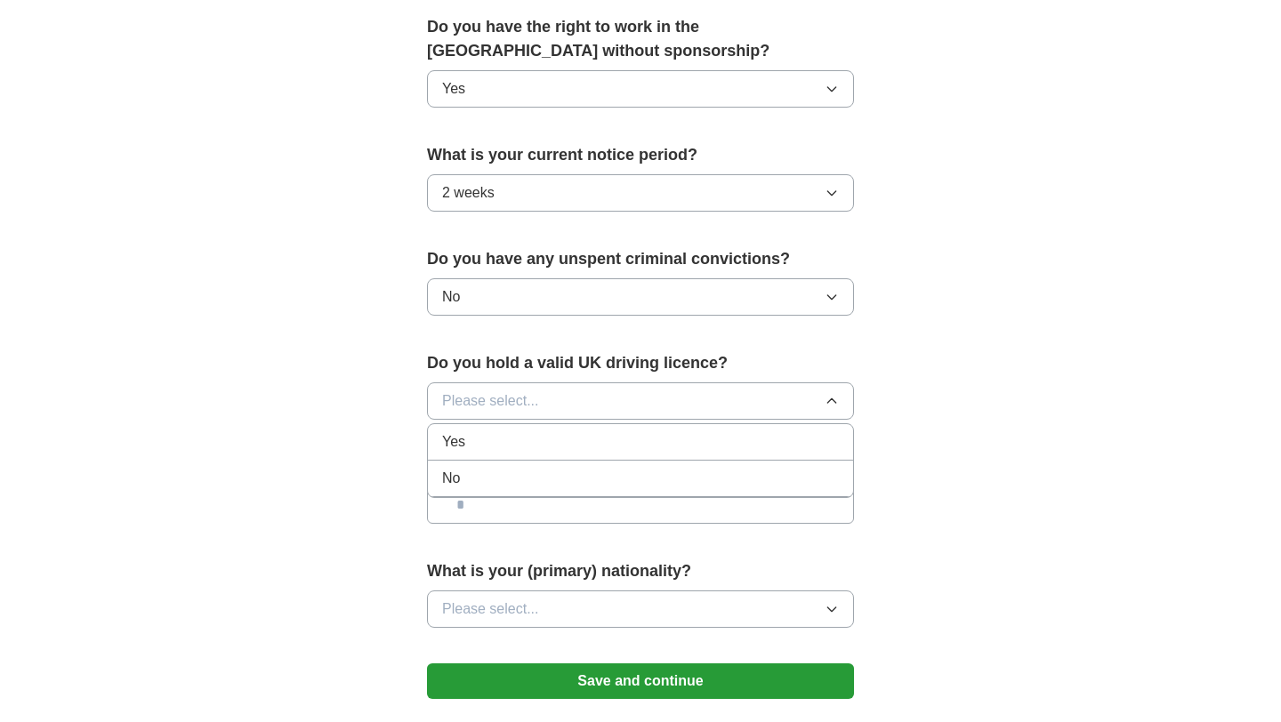
click at [519, 434] on div "Yes" at bounding box center [640, 441] width 397 height 21
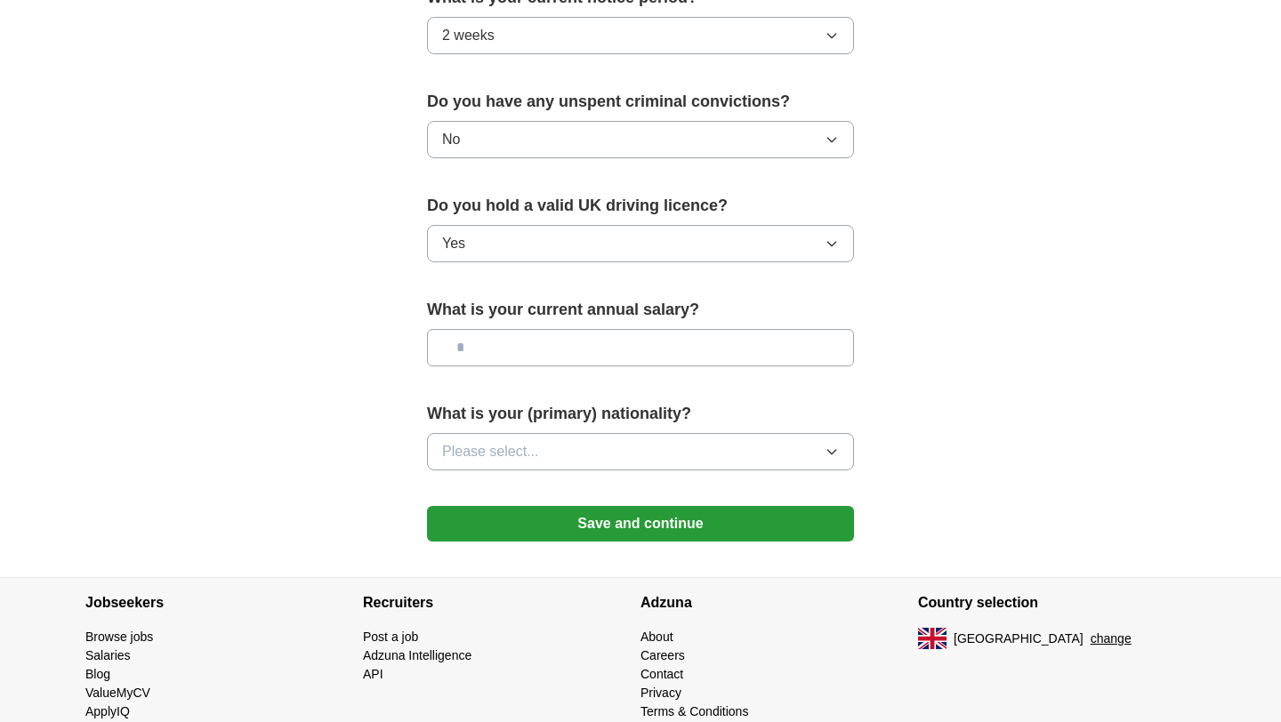
scroll to position [1075, 0]
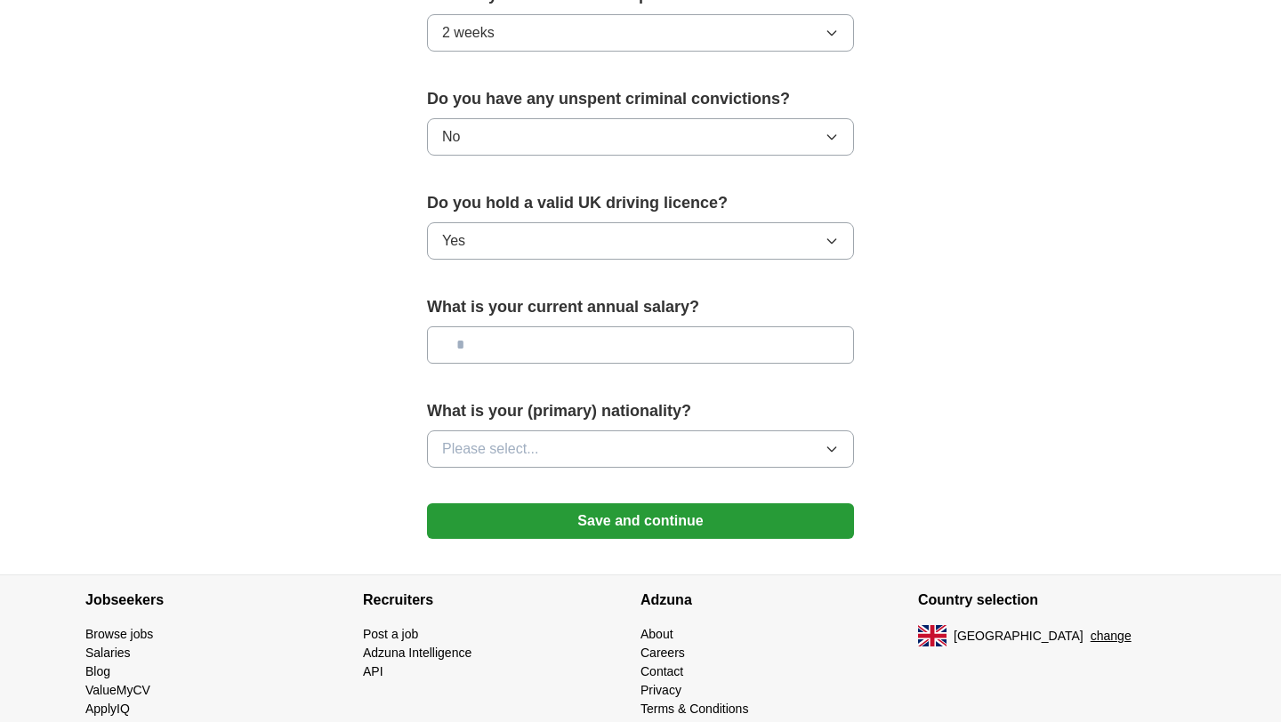
click at [519, 436] on button "Please select..." at bounding box center [640, 448] width 427 height 37
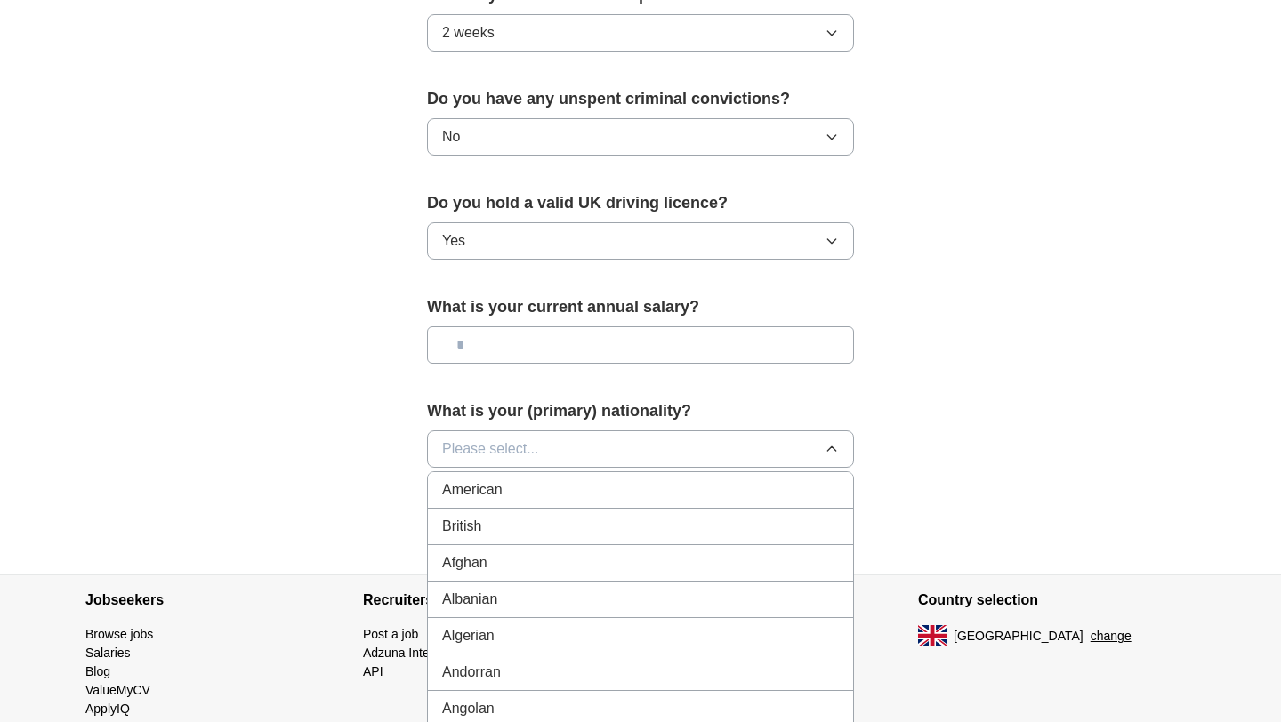
click at [529, 527] on div "British" at bounding box center [640, 526] width 397 height 21
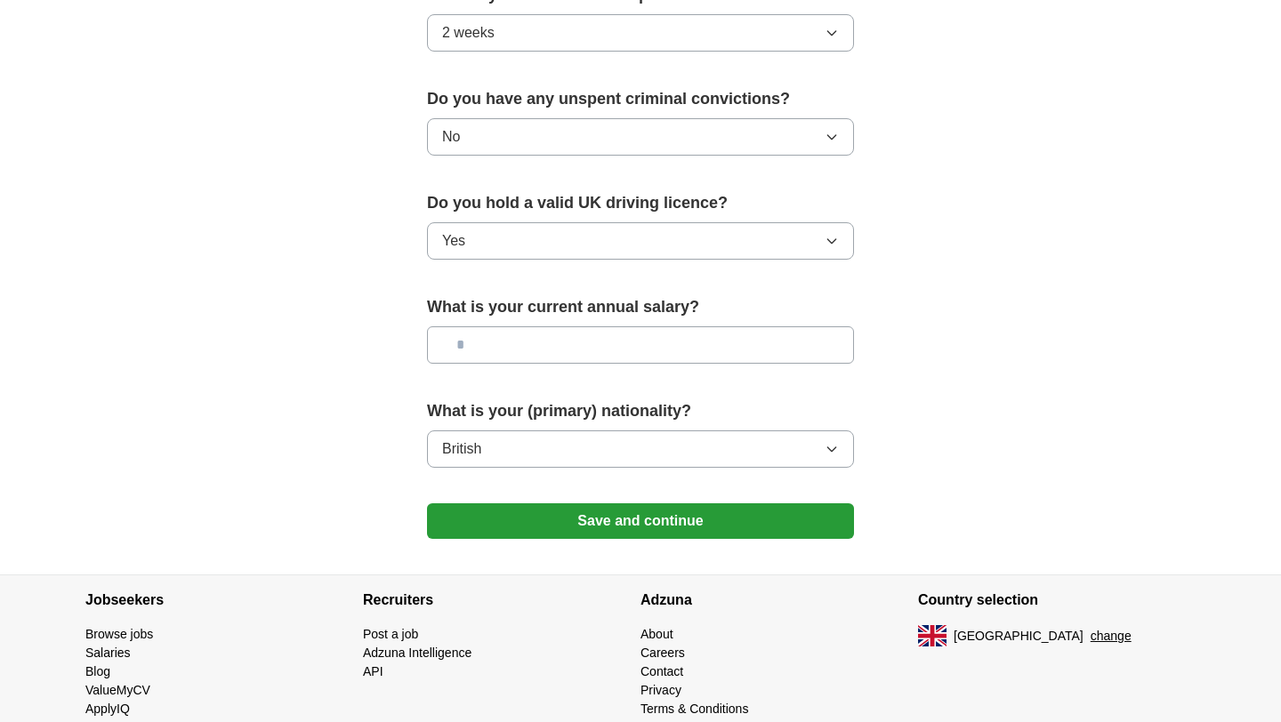
click at [530, 525] on button "Save and continue" at bounding box center [640, 521] width 427 height 36
